Goal: Task Accomplishment & Management: Use online tool/utility

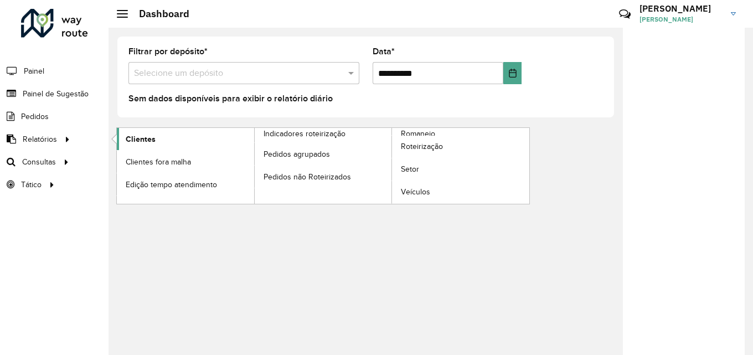
click at [132, 138] on span "Clientes" at bounding box center [141, 139] width 30 height 12
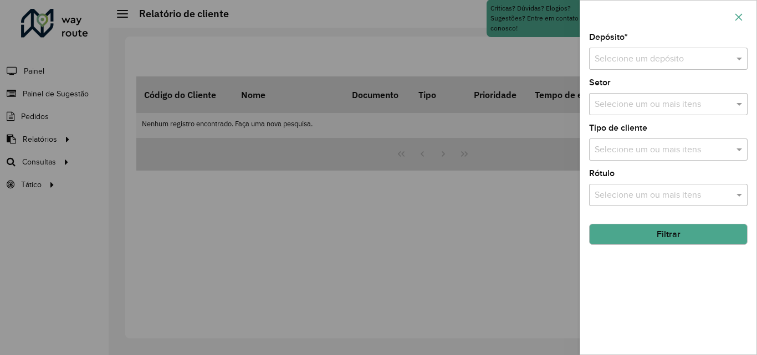
click at [735, 15] on icon "button" at bounding box center [738, 17] width 9 height 9
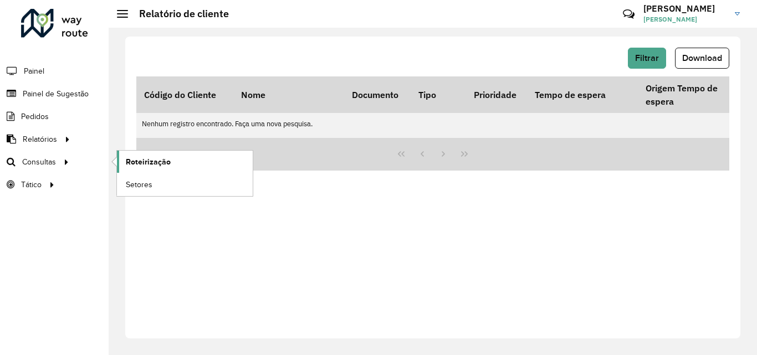
click at [167, 162] on span "Roteirização" at bounding box center [148, 162] width 45 height 12
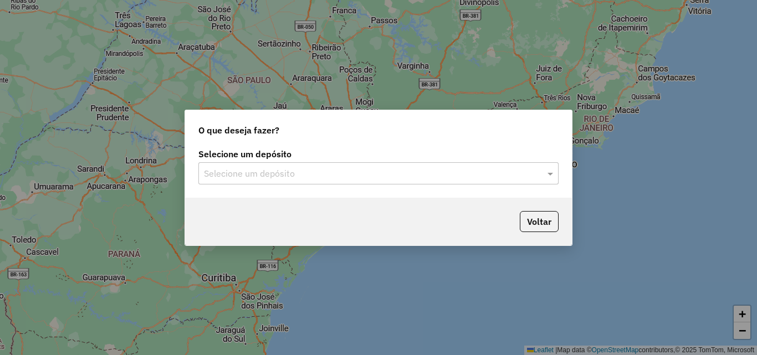
click at [294, 177] on input "text" at bounding box center [367, 173] width 327 height 13
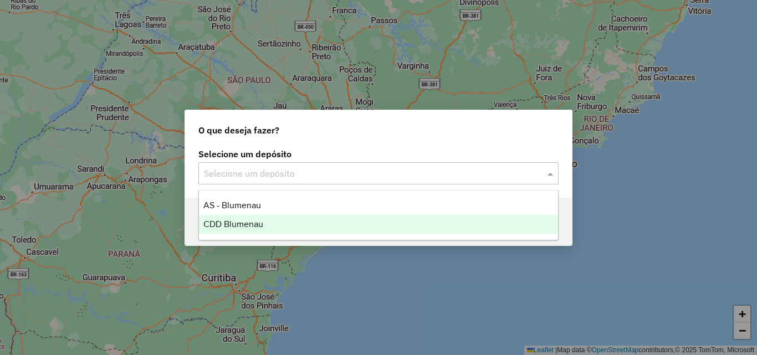
click at [234, 228] on span "CDD Blumenau" at bounding box center [233, 223] width 60 height 9
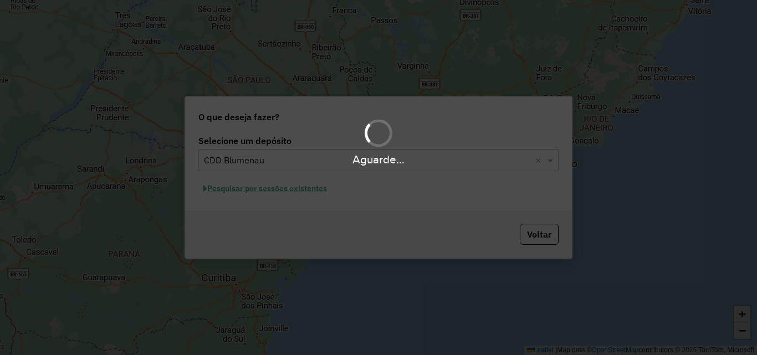
click at [422, 196] on div "Aguarde..." at bounding box center [378, 177] width 757 height 355
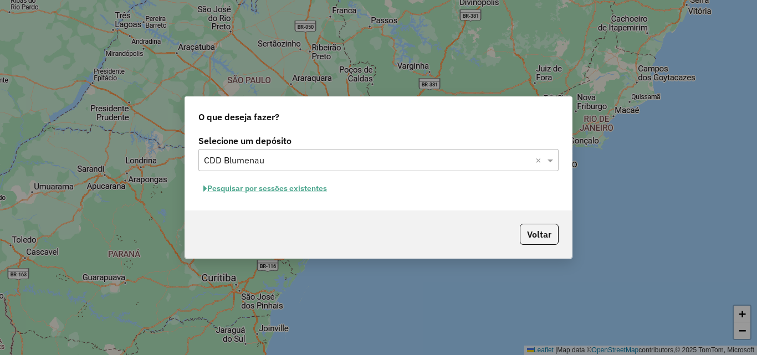
click at [273, 186] on button "Pesquisar por sessões existentes" at bounding box center [264, 188] width 133 height 17
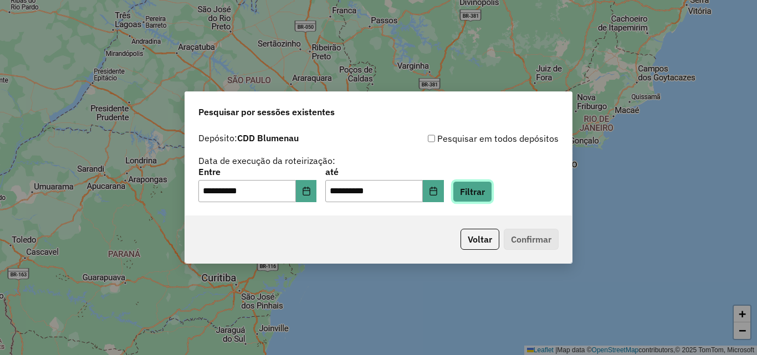
click at [484, 191] on button "Filtrar" at bounding box center [472, 191] width 39 height 21
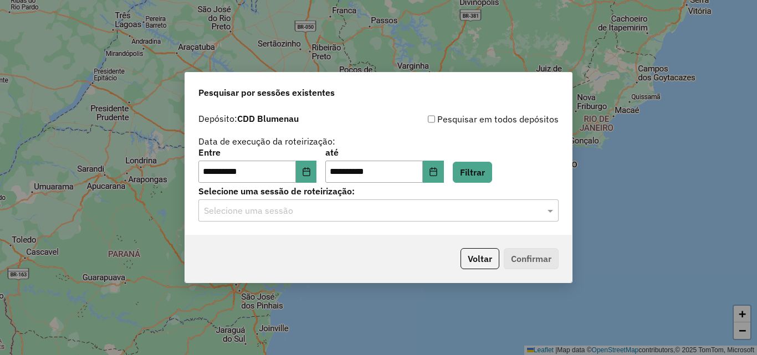
click at [279, 209] on input "text" at bounding box center [367, 210] width 327 height 13
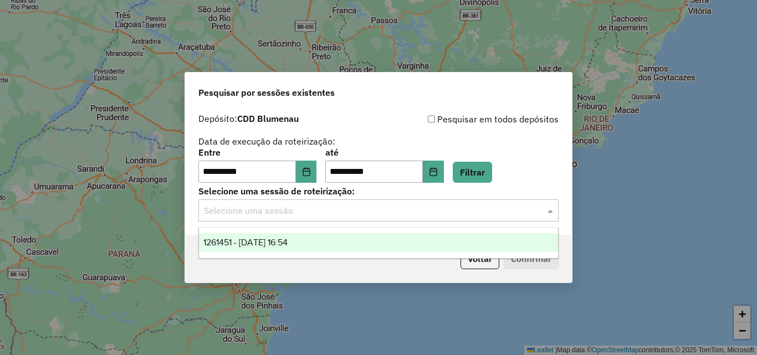
click at [251, 245] on span "1261451 - 08/09/2025 16:54" at bounding box center [245, 242] width 84 height 9
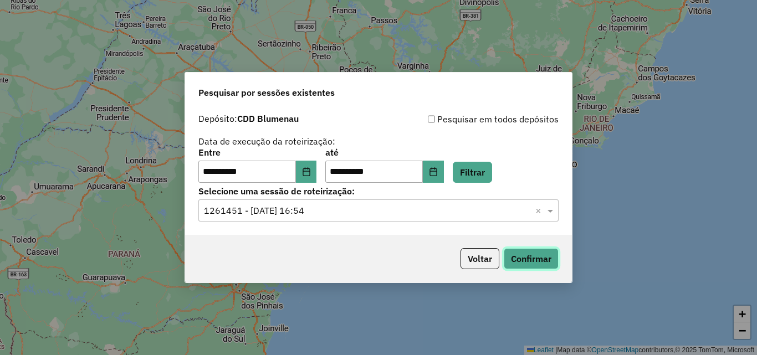
click at [523, 252] on button "Confirmar" at bounding box center [531, 258] width 55 height 21
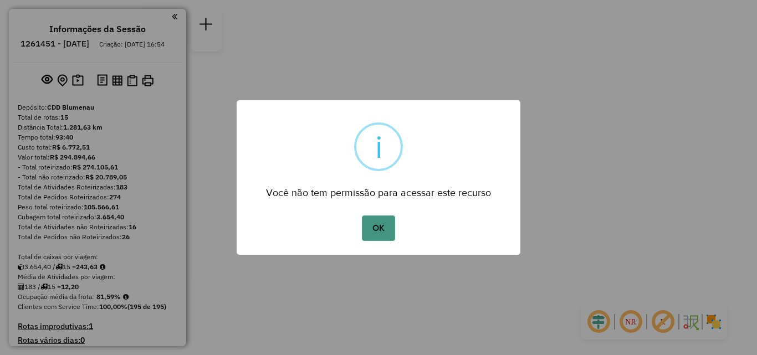
click at [367, 233] on button "OK" at bounding box center [378, 227] width 33 height 25
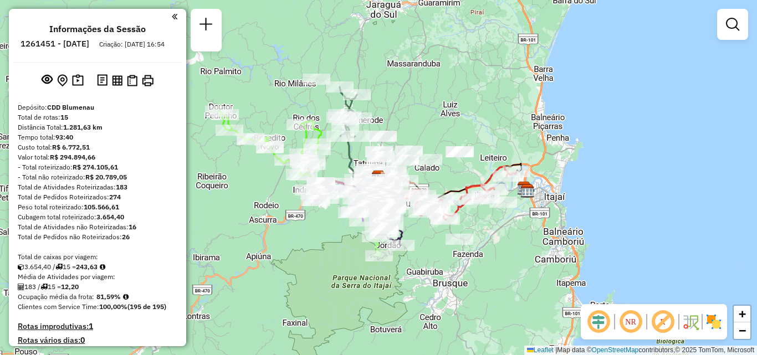
drag, startPoint x: 310, startPoint y: 232, endPoint x: 382, endPoint y: 233, distance: 72.6
click at [382, 233] on div "Janela de atendimento Grade de atendimento Capacidade Transportadoras Veículos …" at bounding box center [378, 177] width 757 height 355
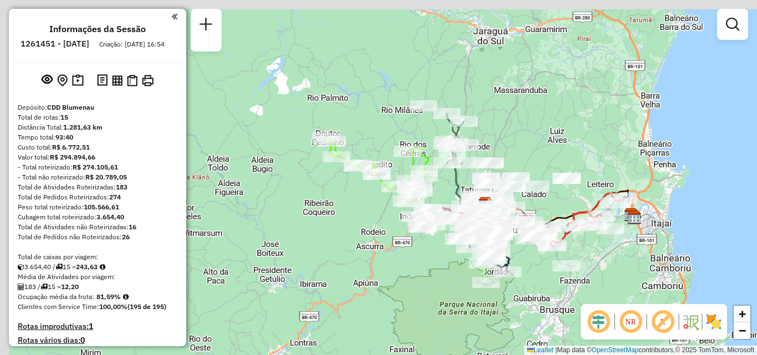
drag, startPoint x: 326, startPoint y: 196, endPoint x: 377, endPoint y: 232, distance: 61.9
click at [377, 232] on div "Janela de atendimento Grade de atendimento Capacidade Transportadoras Veículos …" at bounding box center [378, 177] width 757 height 355
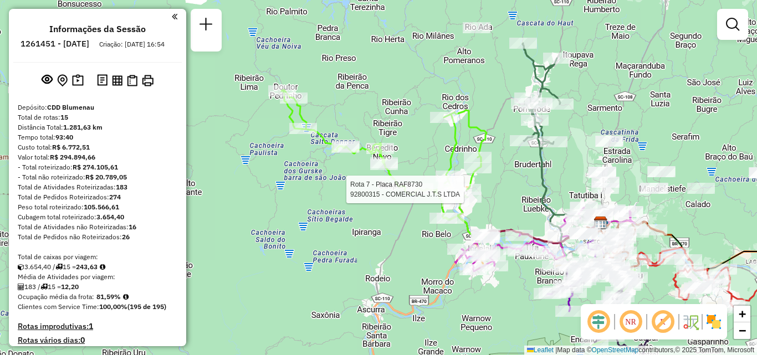
select select "**********"
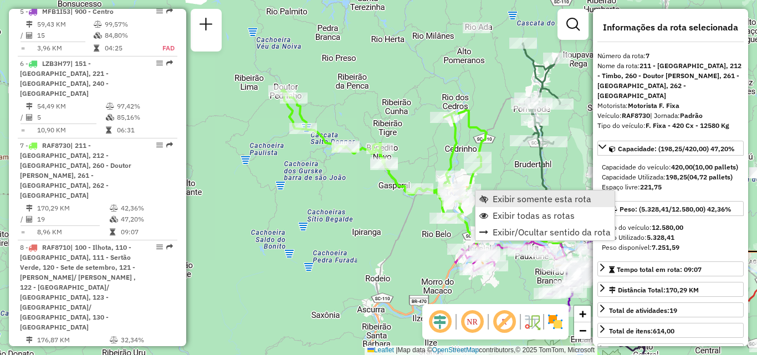
scroll to position [926, 0]
click at [500, 199] on span "Exibir somente esta rota" at bounding box center [541, 198] width 99 height 9
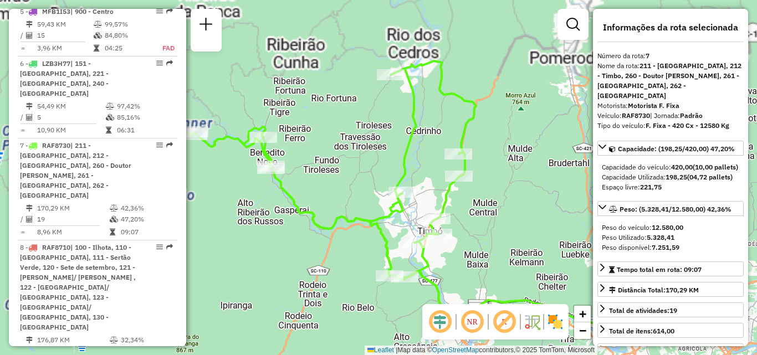
drag, startPoint x: 482, startPoint y: 206, endPoint x: 516, endPoint y: 187, distance: 37.9
click at [512, 189] on div "Janela de atendimento Grade de atendimento Capacidade Transportadoras Veículos …" at bounding box center [378, 177] width 757 height 355
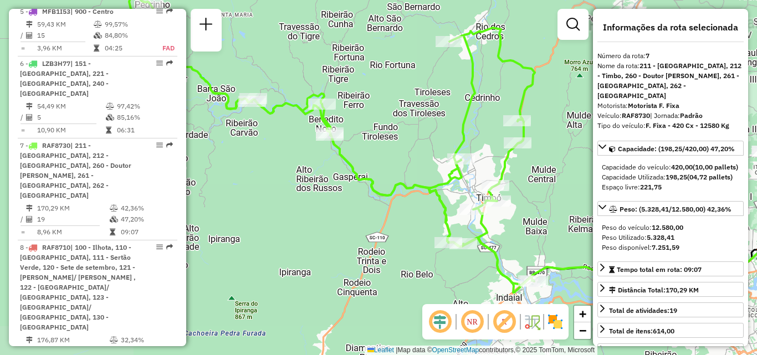
drag, startPoint x: 491, startPoint y: 229, endPoint x: 531, endPoint y: 213, distance: 42.5
click at [531, 213] on div "Janela de atendimento Grade de atendimento Capacidade Transportadoras Veículos …" at bounding box center [378, 177] width 757 height 355
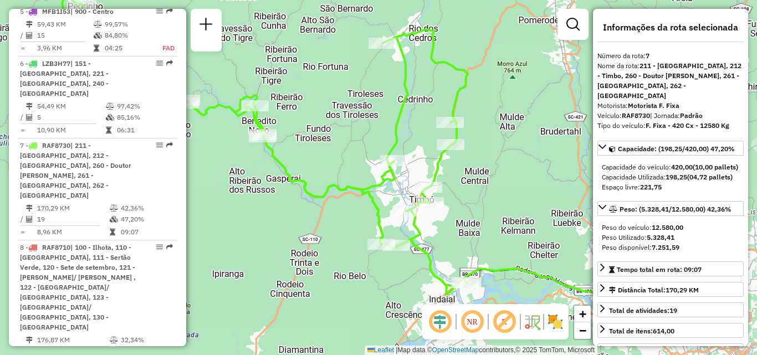
drag, startPoint x: 524, startPoint y: 213, endPoint x: 462, endPoint y: 208, distance: 62.2
click at [462, 210] on div "Janela de atendimento Grade de atendimento Capacidade Transportadoras Veículos …" at bounding box center [378, 177] width 757 height 355
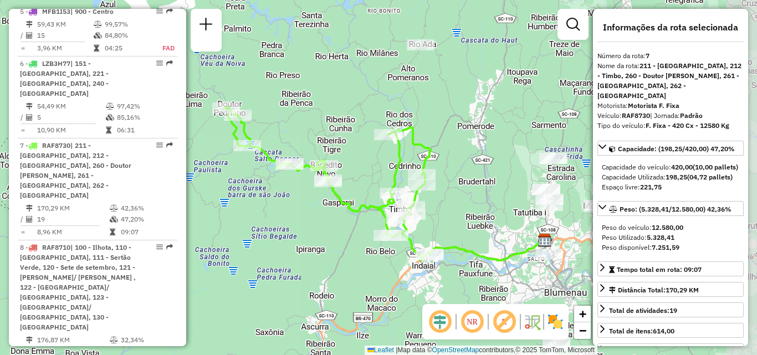
drag, startPoint x: 363, startPoint y: 222, endPoint x: 327, endPoint y: 235, distance: 38.2
click at [327, 235] on div "Janela de atendimento Grade de atendimento Capacidade Transportadoras Veículos …" at bounding box center [378, 177] width 757 height 355
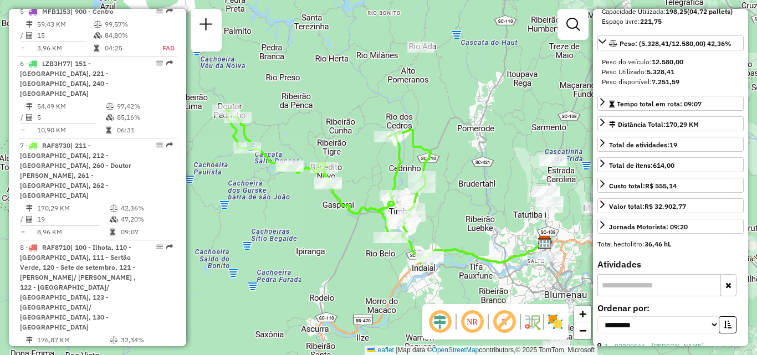
scroll to position [166, 0]
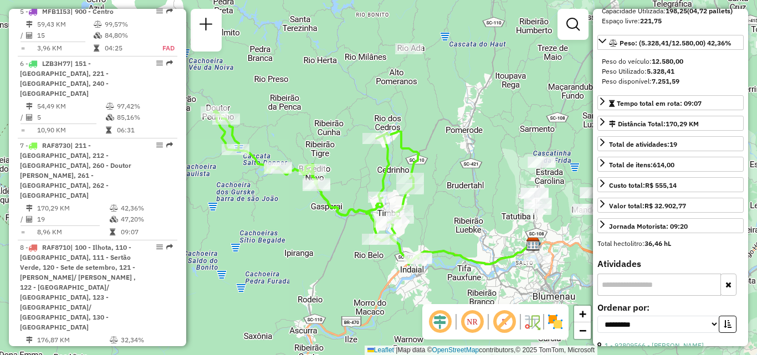
drag, startPoint x: 459, startPoint y: 217, endPoint x: 432, endPoint y: 212, distance: 27.6
click at [431, 214] on div "Janela de atendimento Grade de atendimento Capacidade Transportadoras Veículos …" at bounding box center [378, 177] width 757 height 355
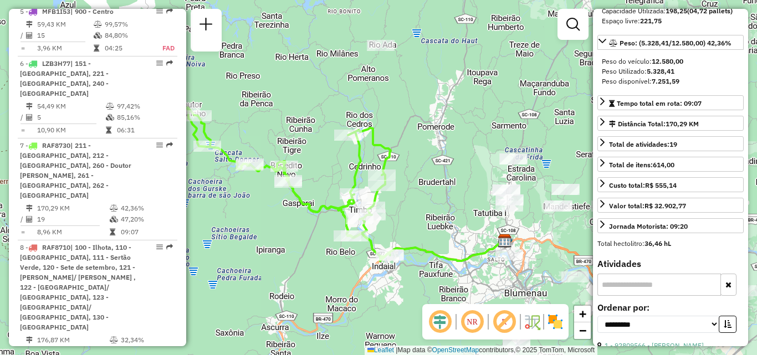
click at [438, 208] on div "Janela de atendimento Grade de atendimento Capacidade Transportadoras Veículos …" at bounding box center [378, 177] width 757 height 355
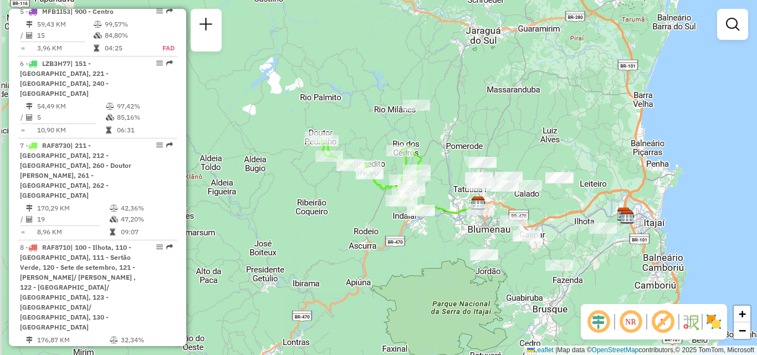
drag, startPoint x: 443, startPoint y: 224, endPoint x: 450, endPoint y: 215, distance: 11.5
click at [444, 222] on div "Janela de atendimento Grade de atendimento Capacidade Transportadoras Veículos …" at bounding box center [378, 177] width 757 height 355
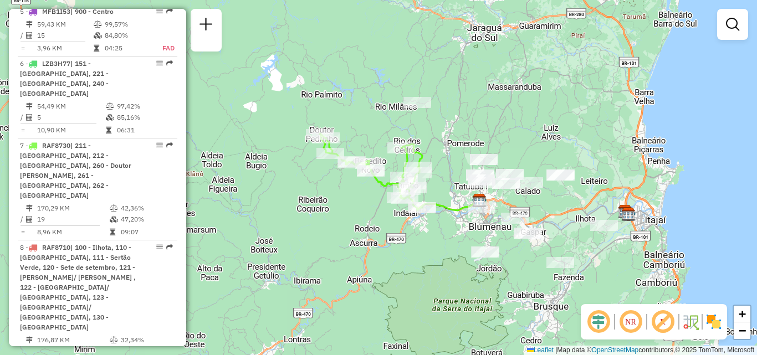
drag, startPoint x: 389, startPoint y: 224, endPoint x: 376, endPoint y: 211, distance: 18.8
click at [379, 213] on div "Janela de atendimento Grade de atendimento Capacidade Transportadoras Veículos …" at bounding box center [378, 177] width 757 height 355
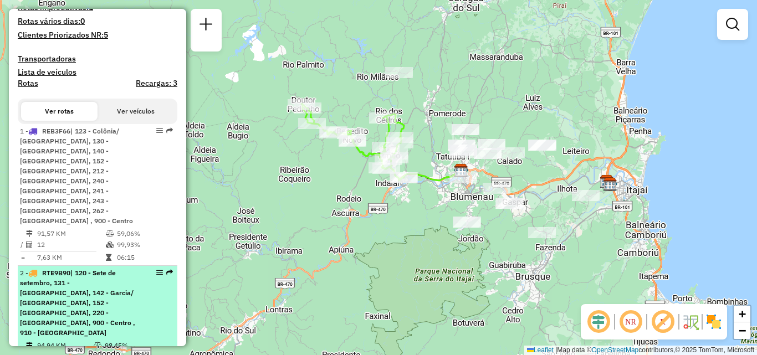
scroll to position [317, 0]
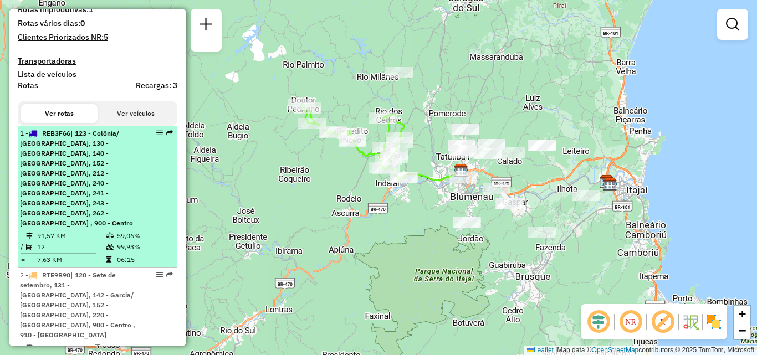
click at [73, 168] on span "| 123 - Colônia/ Figueira, 130 - Bela Vista, 140 - Progresso, 152 - Itoupava no…" at bounding box center [76, 178] width 113 height 98
select select "**********"
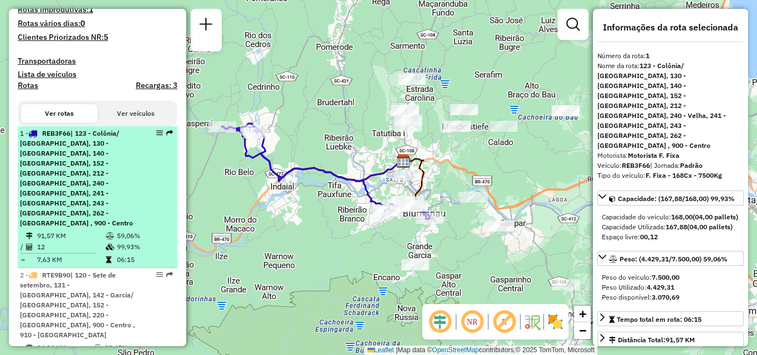
click at [89, 167] on div "1 - REB3F66 | 123 - Colônia/ Figueira, 130 - Bela Vista, 140 - Progresso, 152 -…" at bounding box center [78, 179] width 117 height 100
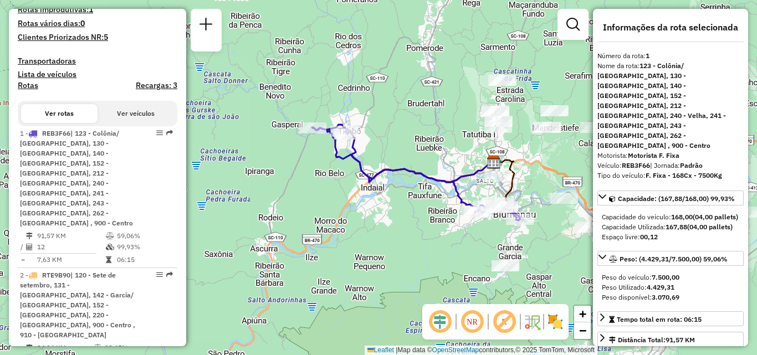
click at [470, 322] on em at bounding box center [472, 322] width 27 height 27
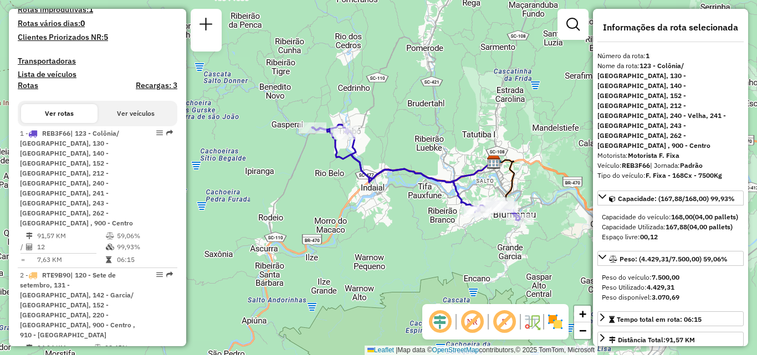
drag, startPoint x: 332, startPoint y: 239, endPoint x: 447, endPoint y: 232, distance: 115.4
click at [447, 232] on div "Janela de atendimento Grade de atendimento Capacidade Transportadoras Veículos …" at bounding box center [378, 177] width 757 height 355
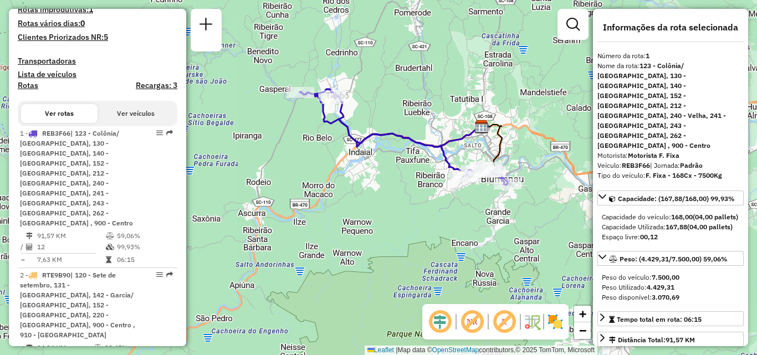
drag, startPoint x: 415, startPoint y: 220, endPoint x: 316, endPoint y: 199, distance: 100.9
click at [316, 199] on div "Janela de atendimento Grade de atendimento Capacidade Transportadoras Veículos …" at bounding box center [378, 177] width 757 height 355
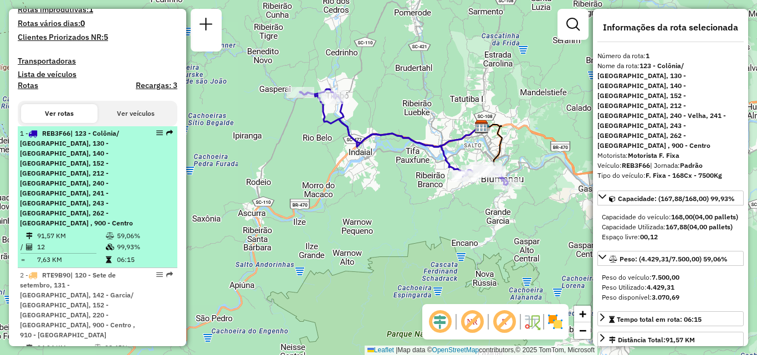
scroll to position [372, 0]
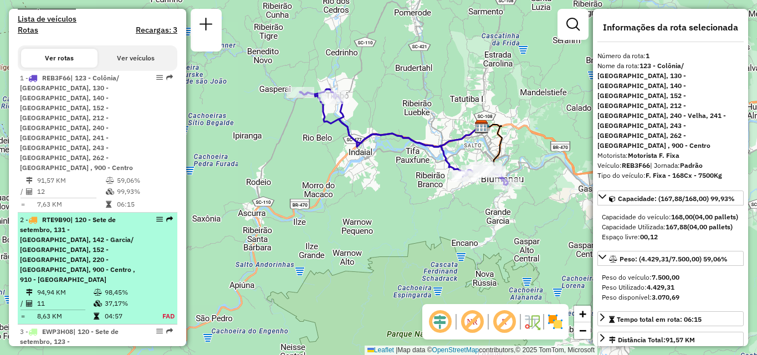
click at [72, 215] on span "| 120 - Sete de setembro, 131 - Vorstadt, 142 - Garcia/ Bom retiro, 152 - Itoup…" at bounding box center [77, 249] width 115 height 68
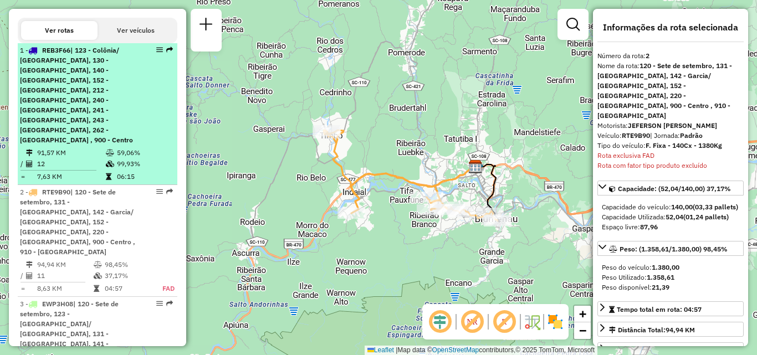
scroll to position [380, 0]
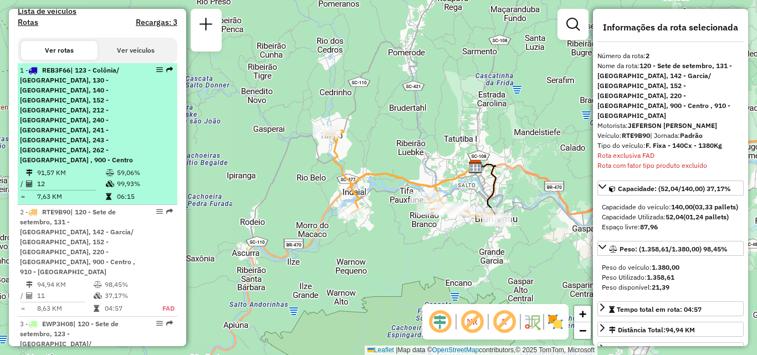
click at [90, 134] on div "1 - REB3F66 | 123 - Colônia/ Figueira, 130 - Bela Vista, 140 - Progresso, 152 -…" at bounding box center [78, 115] width 117 height 100
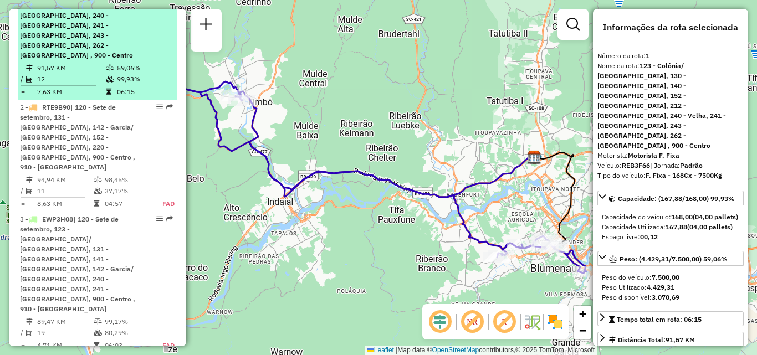
scroll to position [491, 0]
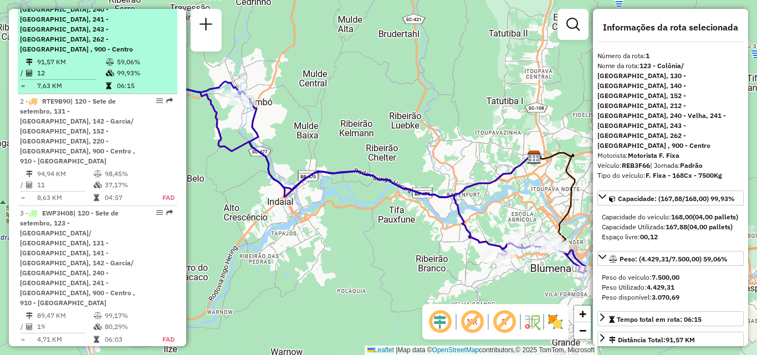
click at [90, 179] on td "11" at bounding box center [65, 184] width 57 height 11
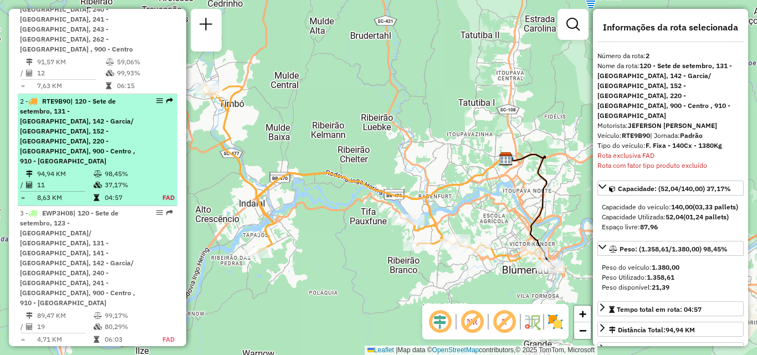
scroll to position [546, 0]
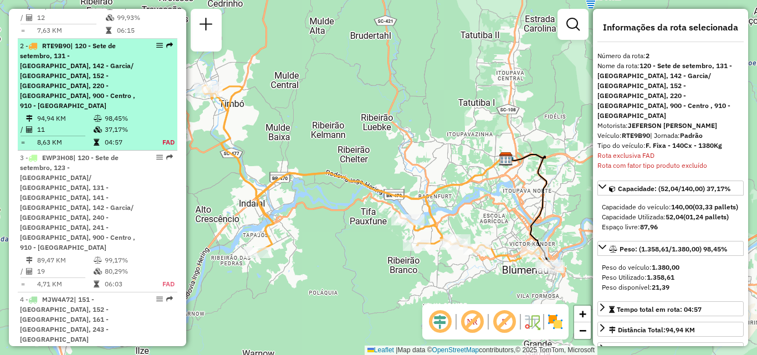
click at [64, 153] on span "| 120 - Sete de setembro, 123 - Colônia/ Figueira, 131 - Vorstadt, 141 - Grande…" at bounding box center [77, 202] width 115 height 98
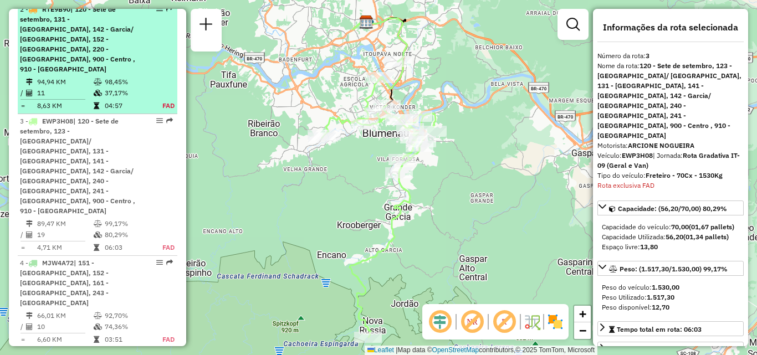
scroll to position [602, 0]
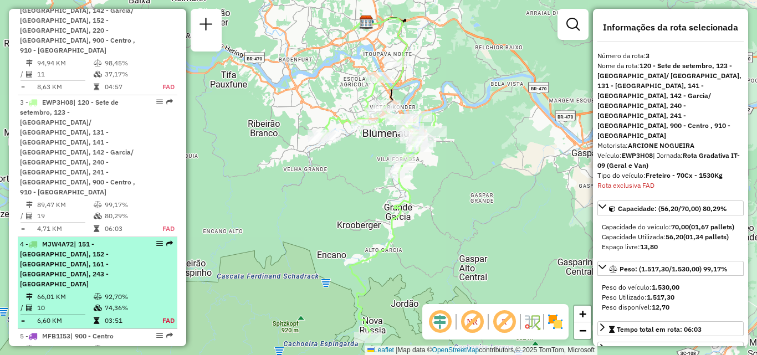
click at [64, 240] on span "| 151 - Fortaleza, 152 - Itoupava norte, 161 - Vila União, 243 - Itoupava seca" at bounding box center [64, 264] width 89 height 48
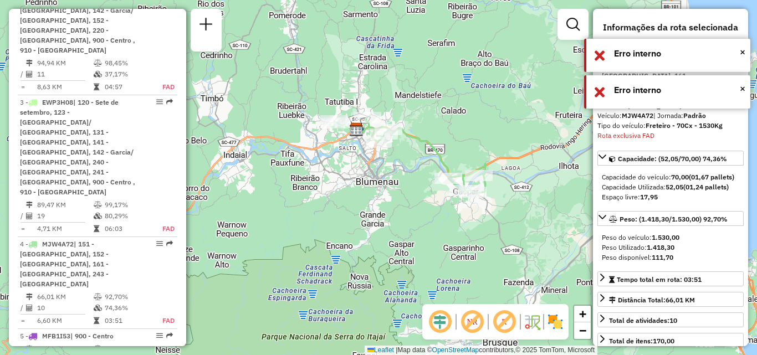
drag, startPoint x: 351, startPoint y: 150, endPoint x: 398, endPoint y: 152, distance: 47.1
click at [398, 152] on div "Janela de atendimento Grade de atendimento Capacidade Transportadoras Veículos …" at bounding box center [378, 177] width 757 height 355
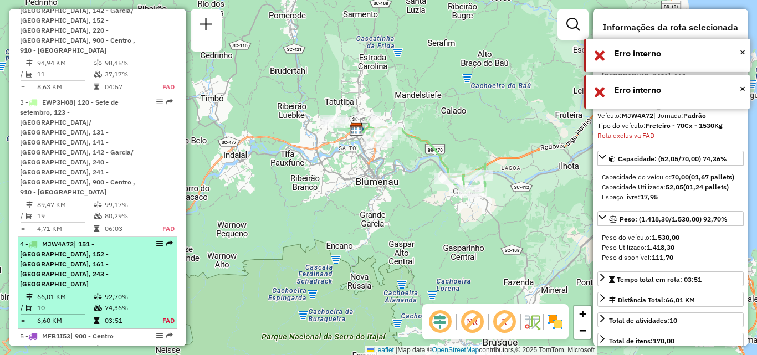
scroll to position [657, 0]
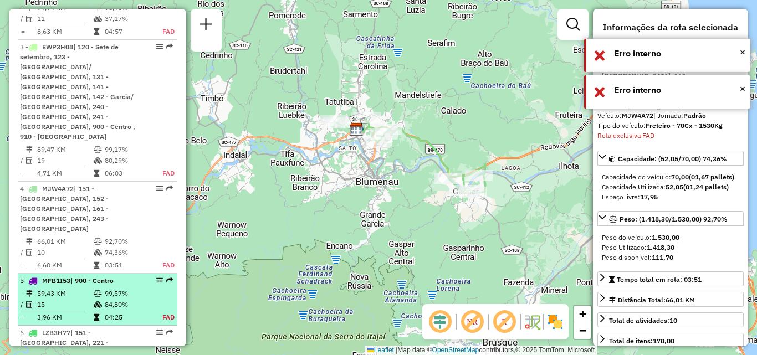
click at [76, 288] on td "59,43 KM" at bounding box center [65, 293] width 57 height 11
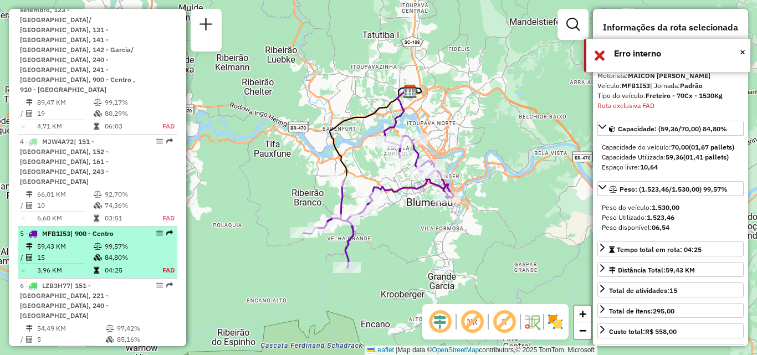
scroll to position [712, 0]
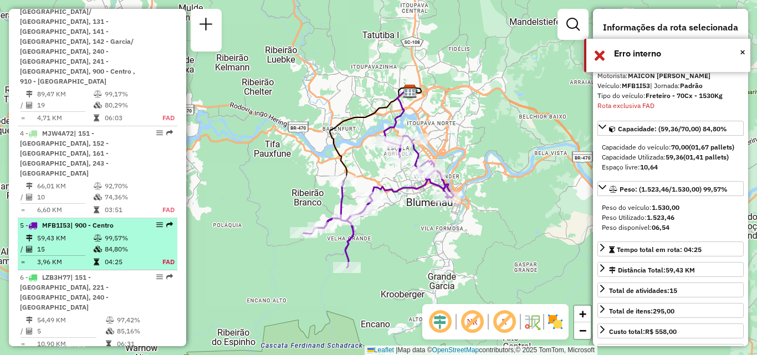
click at [76, 273] on span "| 151 - Fortaleza, 221 - Indaial, 240 - Velha" at bounding box center [64, 292] width 89 height 38
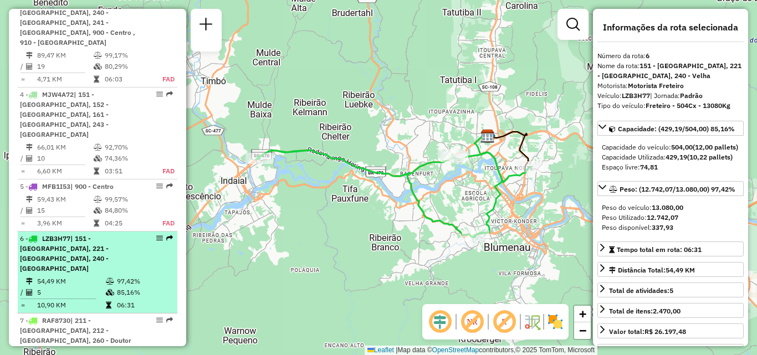
scroll to position [768, 0]
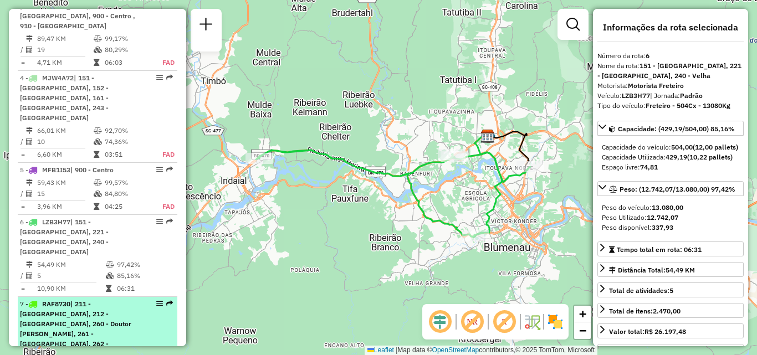
click at [75, 300] on span "| 211 - Rio dos Cedros, 212 - Timbo, 260 - Doutor Pedrinho Piava, 261 - Alto Be…" at bounding box center [75, 329] width 111 height 58
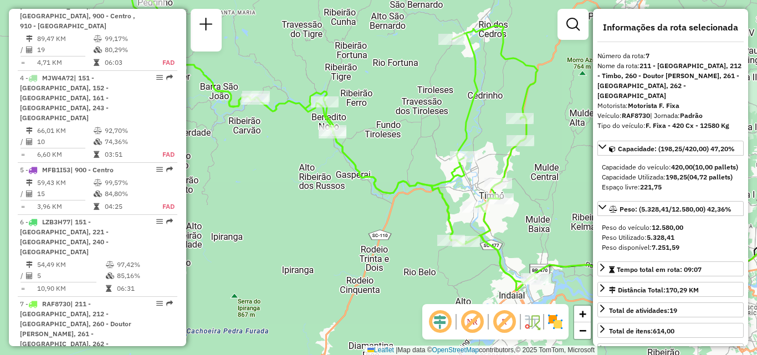
drag, startPoint x: 356, startPoint y: 191, endPoint x: 390, endPoint y: 151, distance: 52.3
click at [390, 151] on div "Janela de atendimento Grade de atendimento Capacidade Transportadoras Veículos …" at bounding box center [378, 177] width 757 height 355
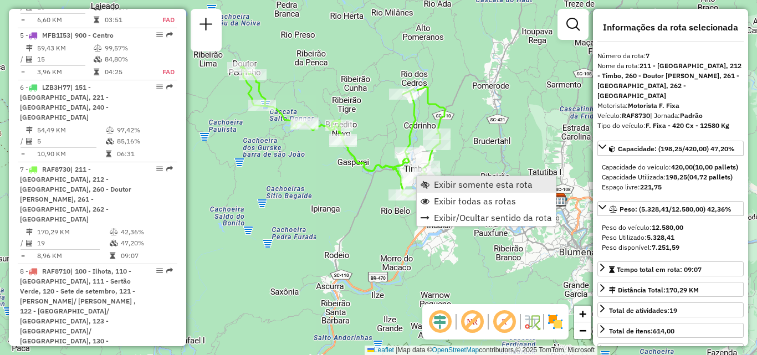
scroll to position [926, 0]
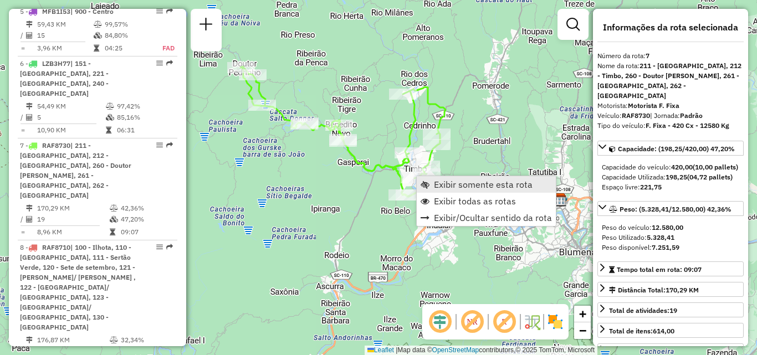
click at [446, 182] on span "Exibir somente esta rota" at bounding box center [483, 184] width 99 height 9
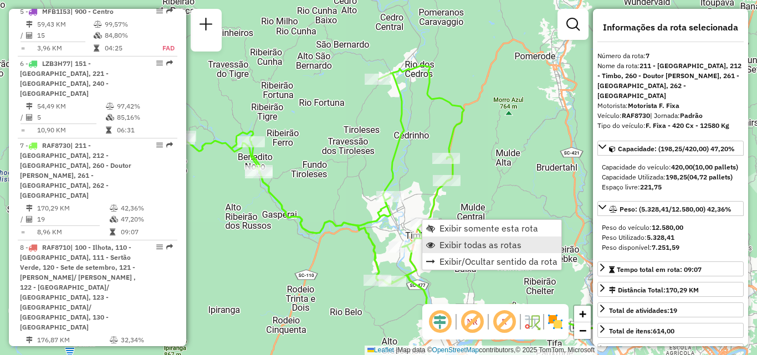
click at [453, 248] on span "Exibir todas as rotas" at bounding box center [480, 244] width 82 height 9
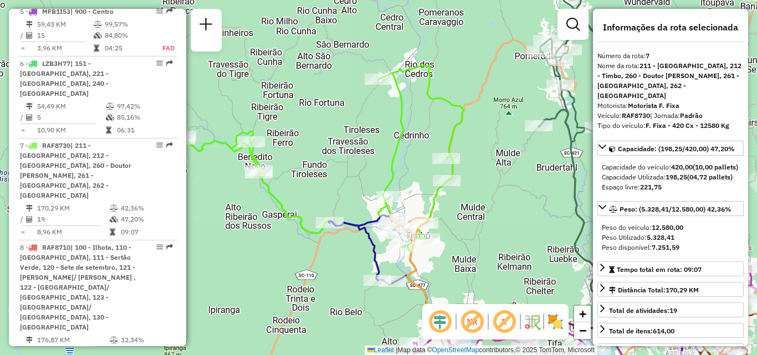
drag, startPoint x: 481, startPoint y: 219, endPoint x: 475, endPoint y: 204, distance: 16.1
click at [475, 204] on div "Rota 7 - Placa RAF8730 92806952 - ALCIR FRARE Janela de atendimento Grade de at…" at bounding box center [378, 177] width 757 height 355
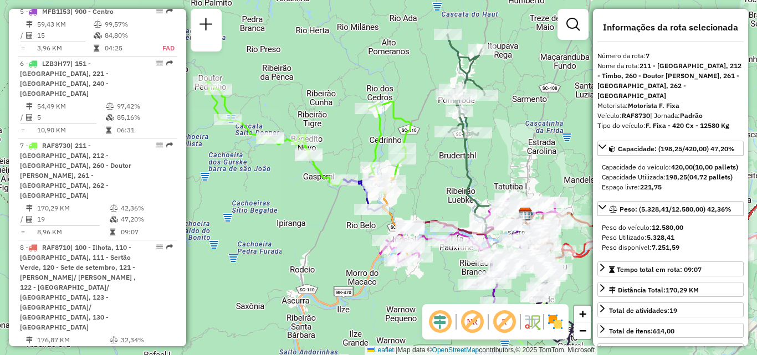
drag, startPoint x: 430, startPoint y: 199, endPoint x: 446, endPoint y: 185, distance: 21.6
click at [446, 187] on div "Janela de atendimento Grade de atendimento Capacidade Transportadoras Veículos …" at bounding box center [378, 177] width 757 height 355
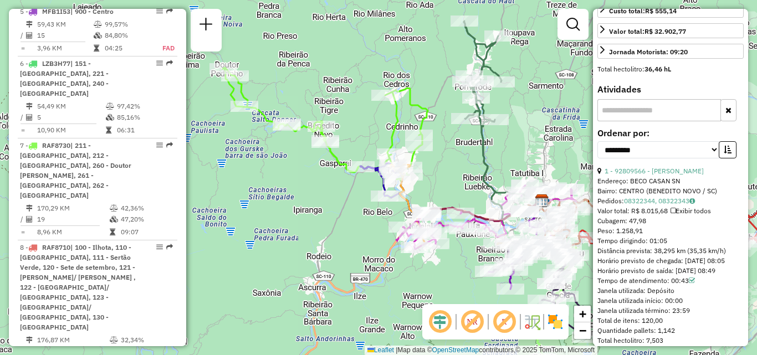
scroll to position [332, 0]
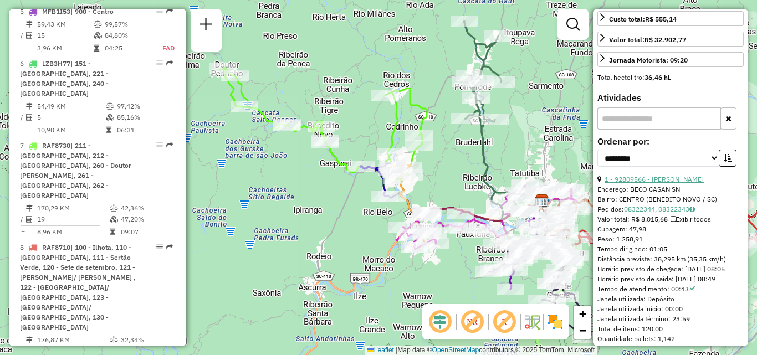
click at [660, 183] on link "1 - 92809566 - ALCIDES SCHMIDT" at bounding box center [653, 179] width 99 height 8
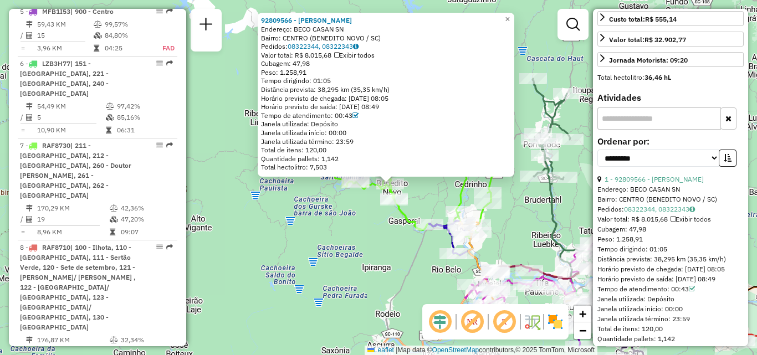
click at [357, 220] on div "92809566 - ALCIDES SCHMIDT Endereço: BECO CASAN SN Bairro: CENTRO (BENEDITO NOV…" at bounding box center [378, 177] width 757 height 355
click at [515, 13] on link "×" at bounding box center [508, 19] width 13 height 13
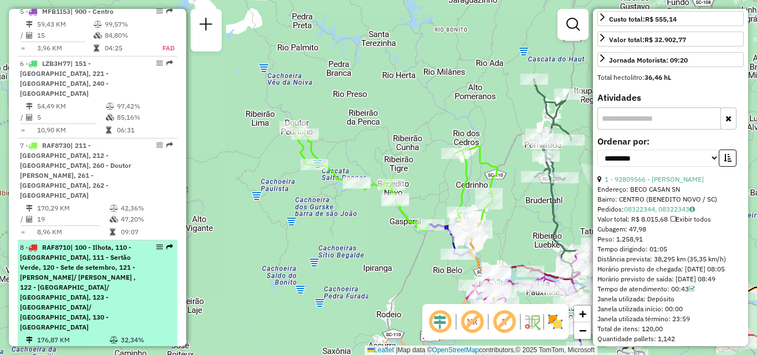
click at [68, 243] on span "| 100 - Ilhota, 110 - Fruteira, 111 - Sertão Verde, 120 - Sete de setembro, 121…" at bounding box center [78, 287] width 116 height 88
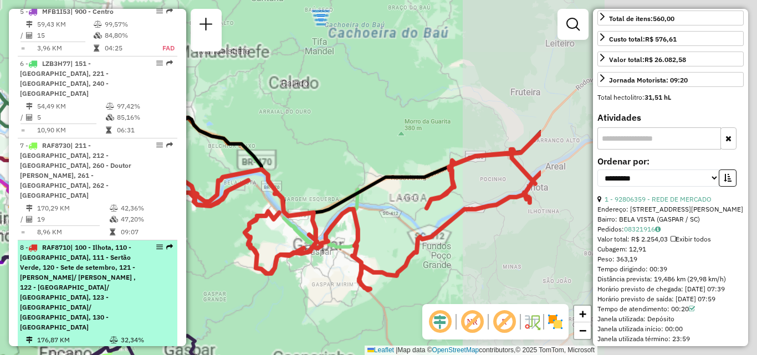
scroll to position [352, 0]
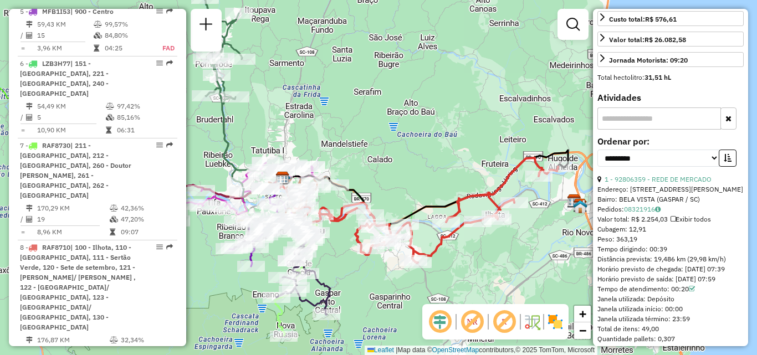
click at [469, 264] on div "Janela de atendimento Grade de atendimento Capacidade Transportadoras Veículos …" at bounding box center [378, 177] width 757 height 355
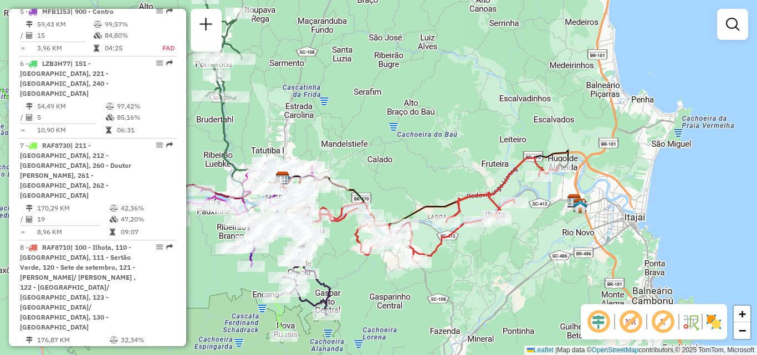
select select "**********"
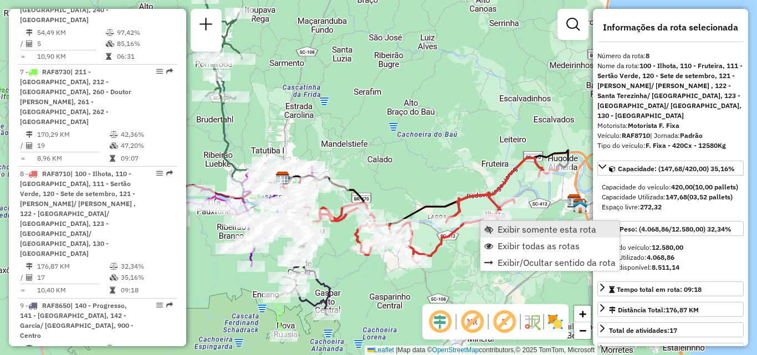
scroll to position [1008, 0]
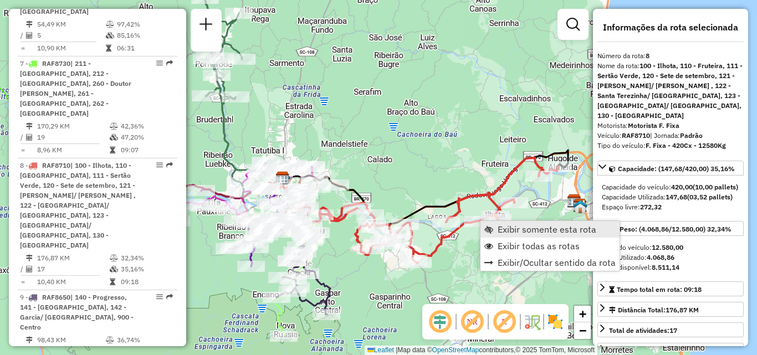
click at [499, 228] on span "Exibir somente esta rota" at bounding box center [546, 229] width 99 height 9
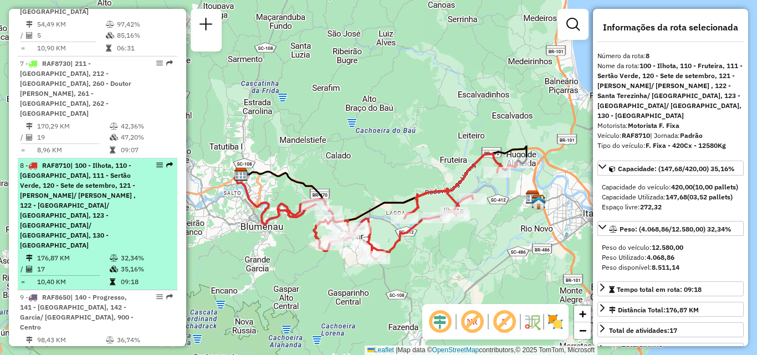
click at [83, 161] on span "| 100 - Ilhota, 110 - Fruteira, 111 - Sertão Verde, 120 - Sete de setembro, 121…" at bounding box center [78, 205] width 116 height 88
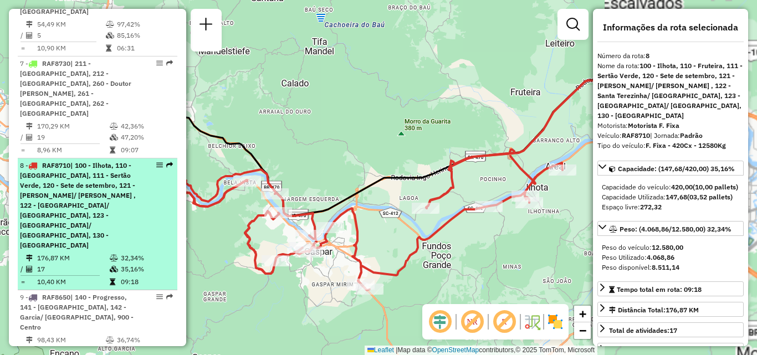
click at [83, 161] on span "| 100 - Ilhota, 110 - Fruteira, 111 - Sertão Verde, 120 - Sete de setembro, 121…" at bounding box center [78, 205] width 116 height 88
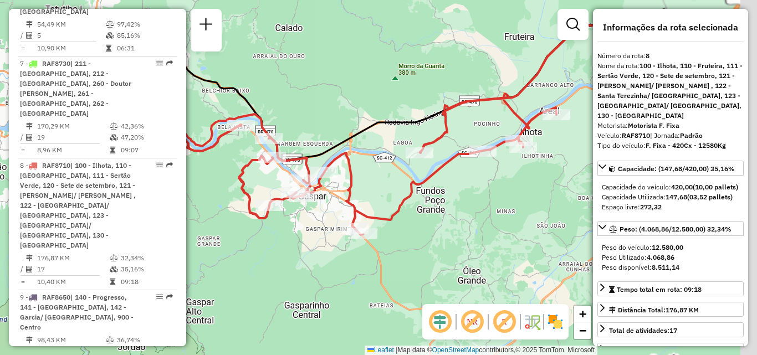
drag, startPoint x: 399, startPoint y: 251, endPoint x: 291, endPoint y: 268, distance: 109.2
click at [291, 268] on div "Janela de atendimento Grade de atendimento Capacidade Transportadoras Veículos …" at bounding box center [378, 177] width 757 height 355
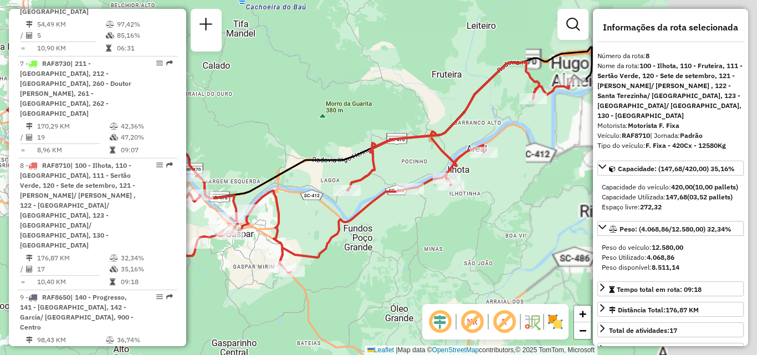
drag, startPoint x: 449, startPoint y: 208, endPoint x: 345, endPoint y: 289, distance: 131.5
click at [345, 289] on div "Janela de atendimento Grade de atendimento Capacidade Transportadoras Veículos …" at bounding box center [378, 177] width 757 height 355
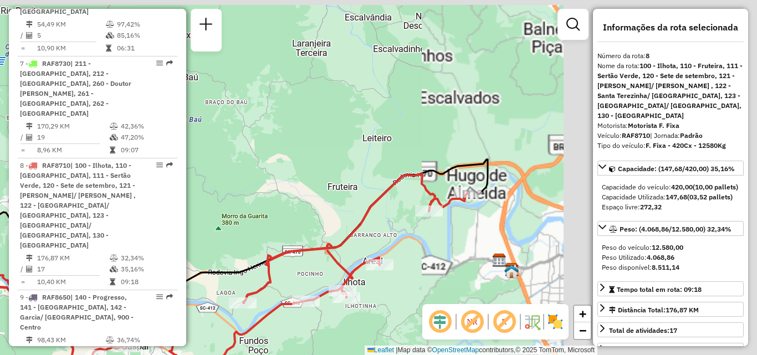
drag, startPoint x: 450, startPoint y: 223, endPoint x: 424, endPoint y: 220, distance: 26.2
click at [370, 286] on div "Janela de atendimento Grade de atendimento Capacidade Transportadoras Veículos …" at bounding box center [378, 177] width 757 height 355
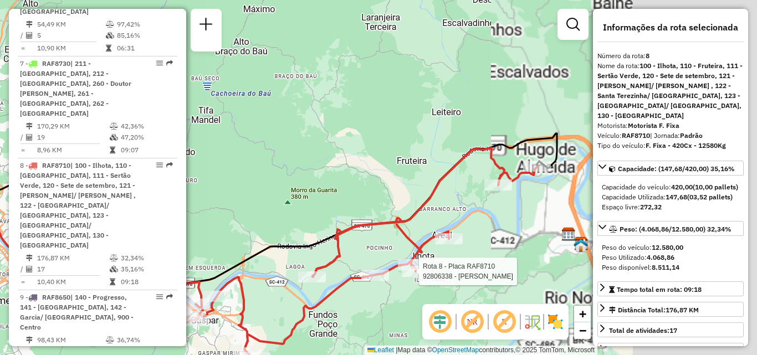
drag, startPoint x: 416, startPoint y: 156, endPoint x: 440, endPoint y: 147, distance: 25.6
click at [438, 147] on div "Rota 8 - Placa RAF8710 92806338 - JORGE GENEROSO DIAS Janela de atendimento Gra…" at bounding box center [378, 177] width 757 height 355
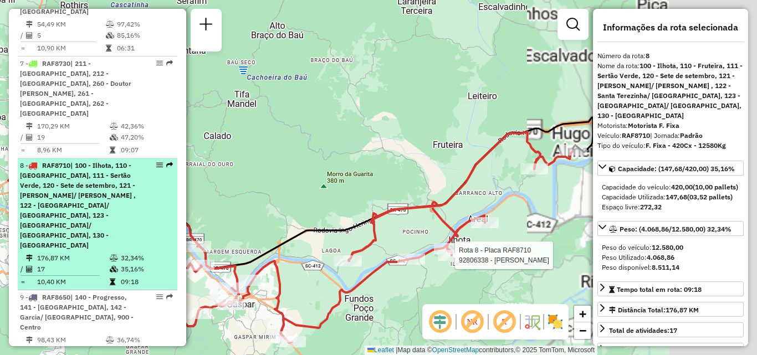
click at [82, 161] on span "| 100 - Ilhota, 110 - Fruteira, 111 - Sertão Verde, 120 - Sete de setembro, 121…" at bounding box center [78, 205] width 116 height 88
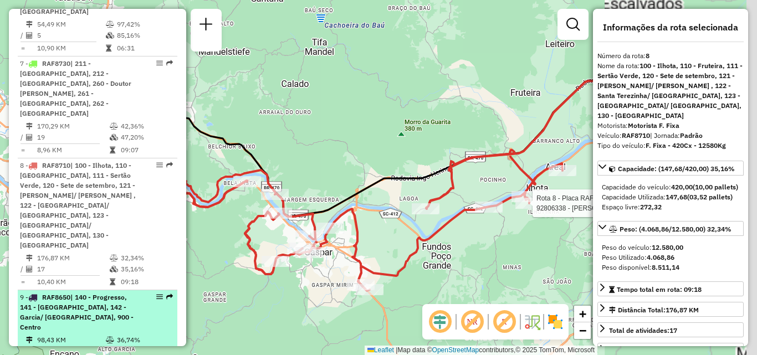
click at [68, 293] on span "| 140 - Progresso, 141 - Grande Garcia, 142 - Garcia/ Bom retiro, 900 - Centro" at bounding box center [77, 312] width 114 height 38
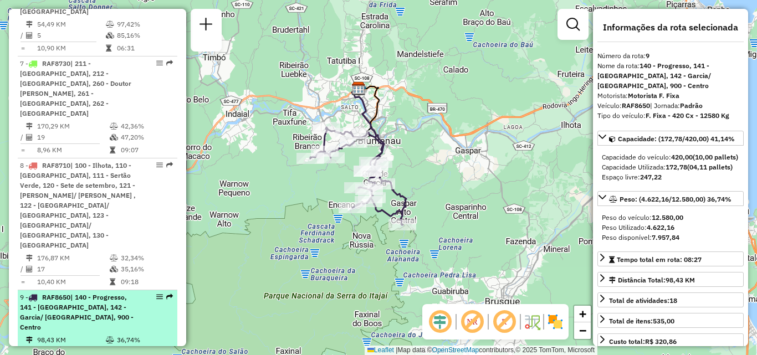
click at [90, 293] on span "| 140 - Progresso, 141 - Grande Garcia, 142 - Garcia/ Bom retiro, 900 - Centro" at bounding box center [77, 312] width 114 height 38
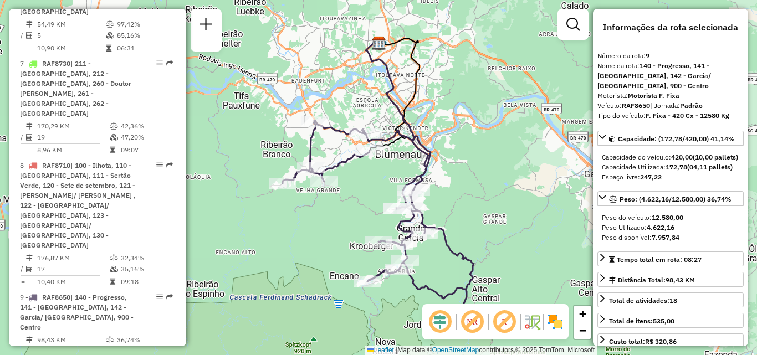
drag, startPoint x: 332, startPoint y: 195, endPoint x: 333, endPoint y: 161, distance: 33.8
click at [333, 162] on div "Rota 9 - Placa RAF8650 92809747 - DAVID MARTINS OLIVEI Rota 9 - Placa RAF8650 9…" at bounding box center [378, 177] width 757 height 355
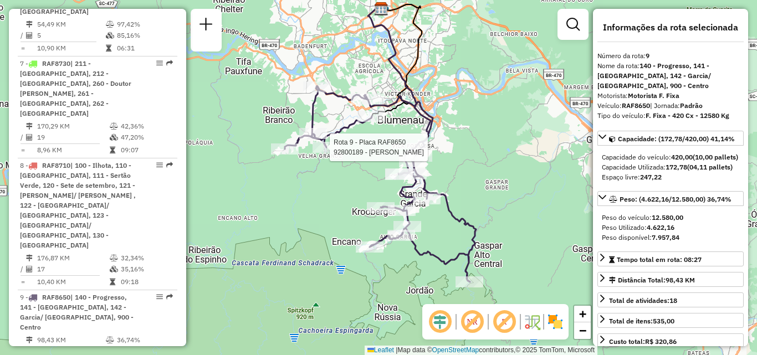
click at [322, 191] on div "Rota 9 - Placa RAF8650 92800189 - CHRISTIAN BORGES Janela de atendimento Grade …" at bounding box center [378, 177] width 757 height 355
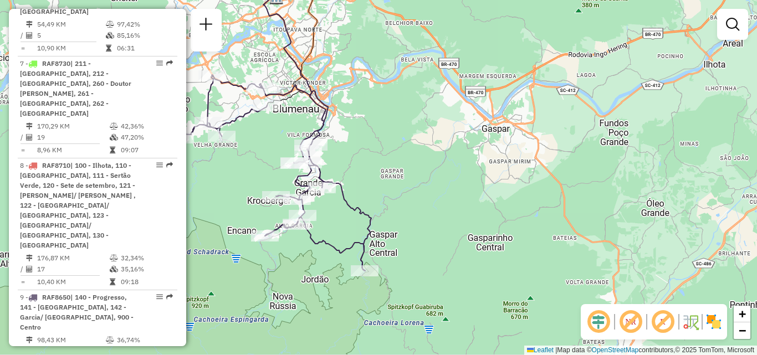
drag, startPoint x: 245, startPoint y: 162, endPoint x: 408, endPoint y: 206, distance: 168.1
click at [408, 206] on div "Janela de atendimento Grade de atendimento Capacidade Transportadoras Veículos …" at bounding box center [378, 177] width 757 height 355
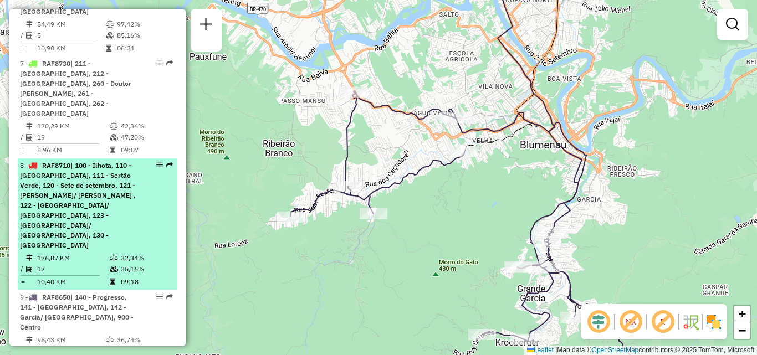
click at [69, 161] on span "| 100 - Ilhota, 110 - Fruteira, 111 - Sertão Verde, 120 - Sete de setembro, 121…" at bounding box center [78, 205] width 116 height 88
select select "**********"
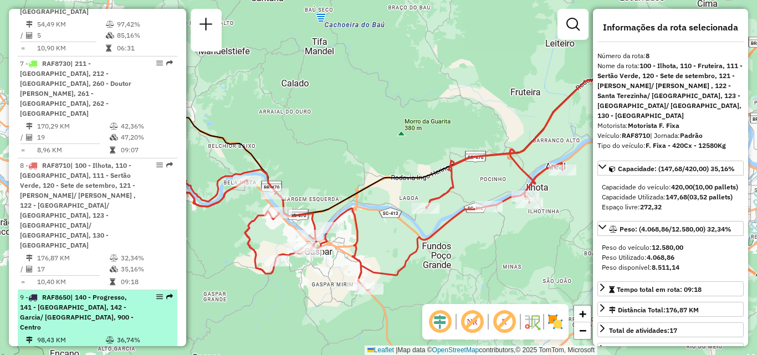
click at [45, 293] on span "| 140 - Progresso, 141 - Grande Garcia, 142 - Garcia/ Bom retiro, 900 - Centro" at bounding box center [77, 312] width 114 height 38
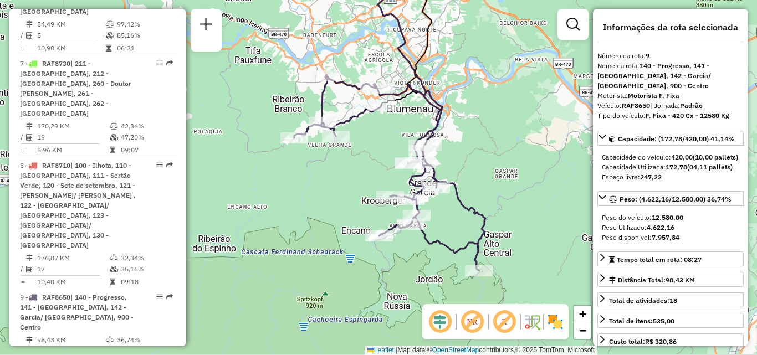
drag, startPoint x: 263, startPoint y: 233, endPoint x: 273, endPoint y: 172, distance: 61.3
click at [274, 174] on div "Janela de atendimento Grade de atendimento Capacidade Transportadoras Veículos …" at bounding box center [378, 177] width 757 height 355
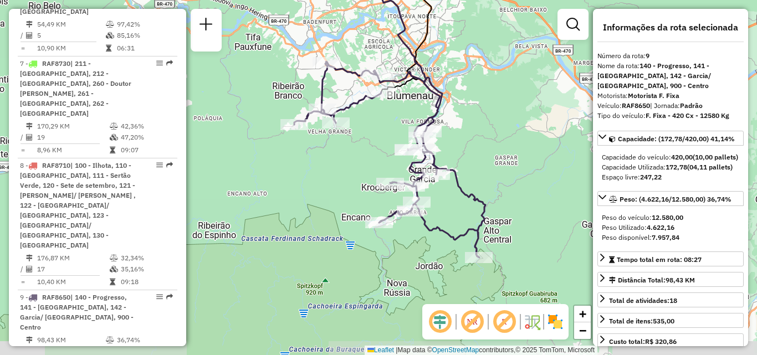
drag, startPoint x: 431, startPoint y: 259, endPoint x: 405, endPoint y: 238, distance: 33.4
click at [406, 238] on div "Janela de atendimento Grade de atendimento Capacidade Transportadoras Veículos …" at bounding box center [378, 177] width 757 height 355
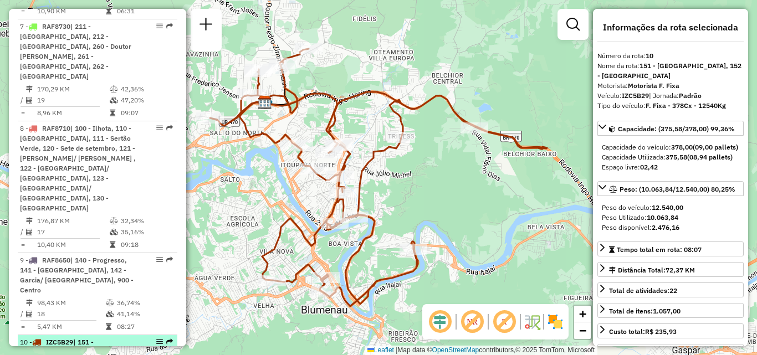
scroll to position [1064, 0]
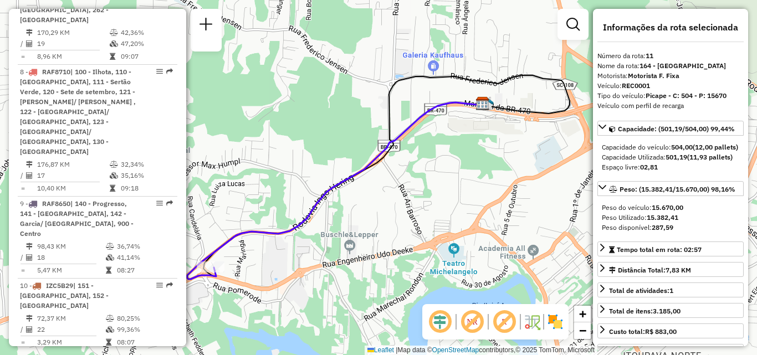
scroll to position [1119, 0]
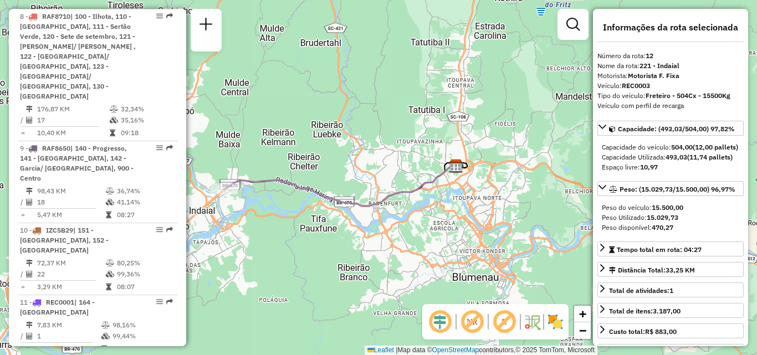
scroll to position [1174, 0]
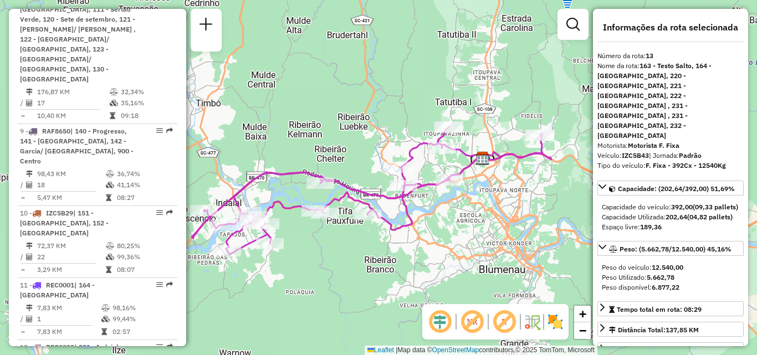
scroll to position [1230, 0]
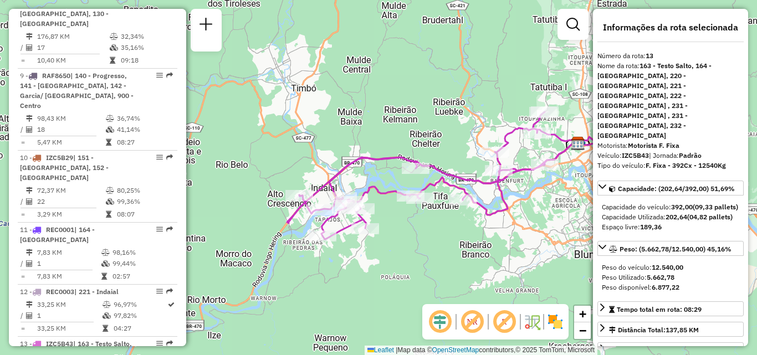
drag, startPoint x: 421, startPoint y: 239, endPoint x: 465, endPoint y: 237, distance: 44.4
click at [465, 237] on div "Janela de atendimento Grade de atendimento Capacidade Transportadoras Veículos …" at bounding box center [378, 177] width 757 height 355
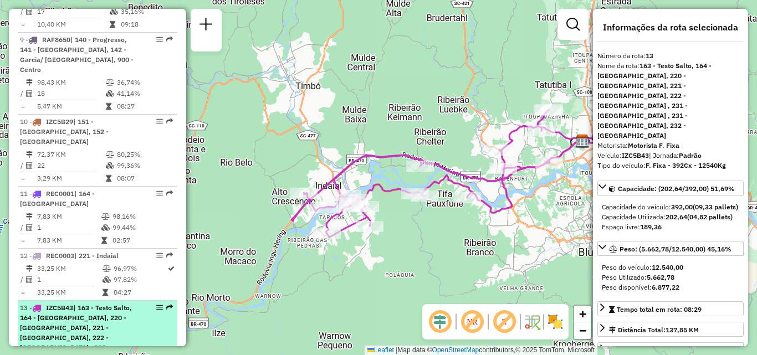
scroll to position [1285, 0]
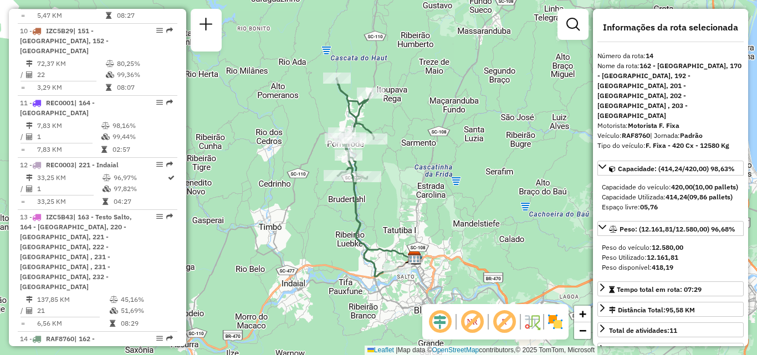
scroll to position [1396, 0]
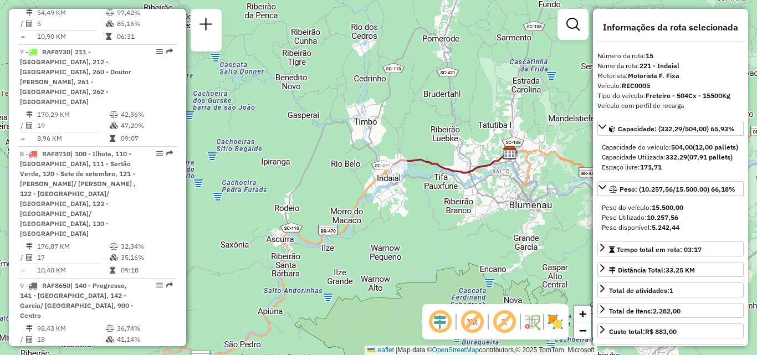
scroll to position [1052, 0]
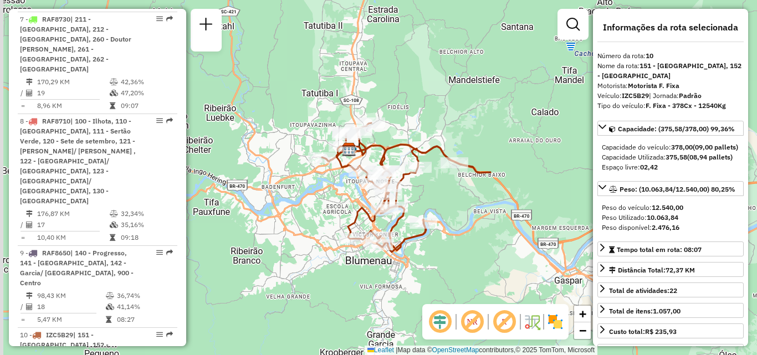
drag, startPoint x: 438, startPoint y: 197, endPoint x: 456, endPoint y: 194, distance: 19.0
click at [456, 194] on div "Janela de atendimento Grade de atendimento Capacidade Transportadoras Veículos …" at bounding box center [378, 177] width 757 height 355
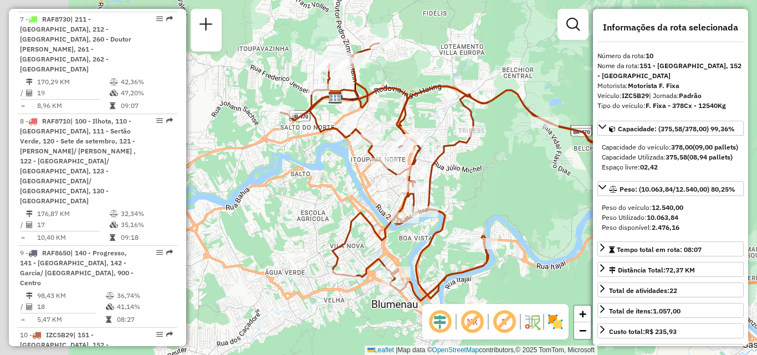
click at [514, 188] on div "Janela de atendimento Grade de atendimento Capacidade Transportadoras Veículos …" at bounding box center [378, 177] width 757 height 355
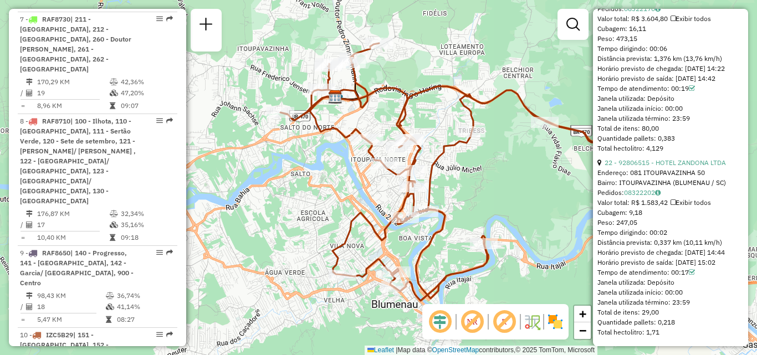
scroll to position [4500, 0]
click at [533, 200] on div "Janela de atendimento Grade de atendimento Capacidade Transportadoras Veículos …" at bounding box center [378, 177] width 757 height 355
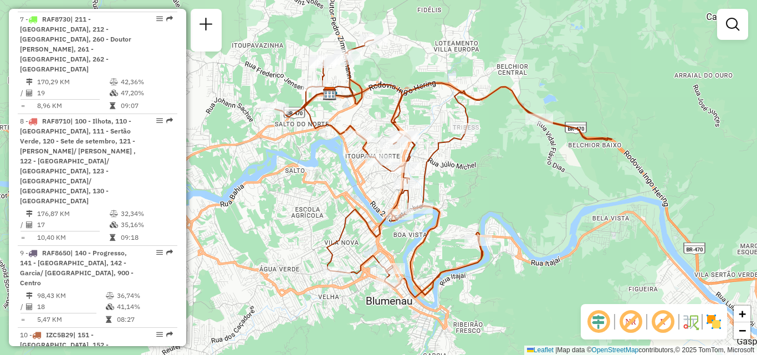
drag, startPoint x: 302, startPoint y: 190, endPoint x: 294, endPoint y: 185, distance: 9.7
click at [294, 185] on div "Janela de atendimento Grade de atendimento Capacidade Transportadoras Veículos …" at bounding box center [378, 177] width 757 height 355
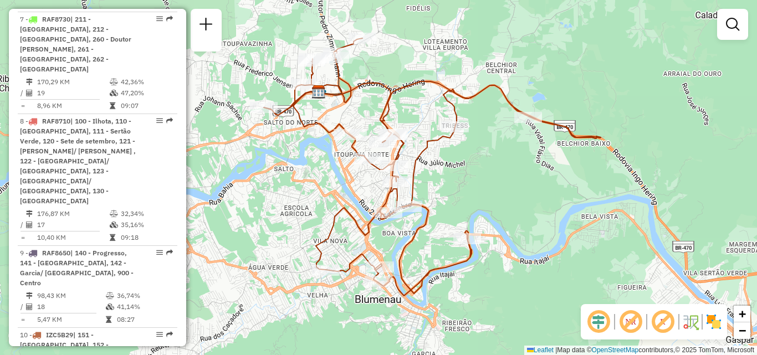
drag, startPoint x: 285, startPoint y: 176, endPoint x: 271, endPoint y: 177, distance: 13.3
click at [271, 177] on div "Janela de atendimento Grade de atendimento Capacidade Transportadoras Veículos …" at bounding box center [378, 177] width 757 height 355
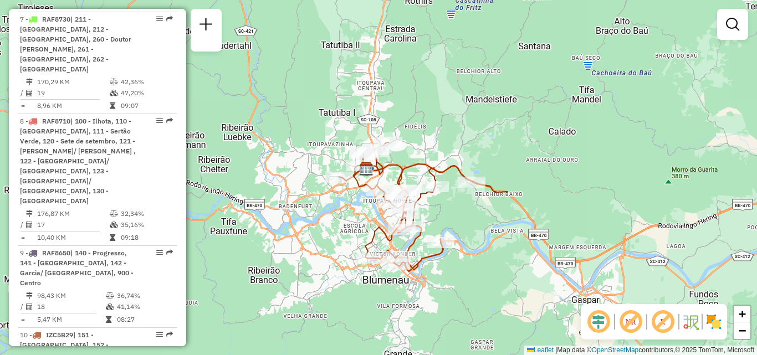
drag, startPoint x: 360, startPoint y: 207, endPoint x: 299, endPoint y: 206, distance: 60.4
click at [299, 206] on div "Janela de atendimento Grade de atendimento Capacidade Transportadoras Veículos …" at bounding box center [378, 177] width 757 height 355
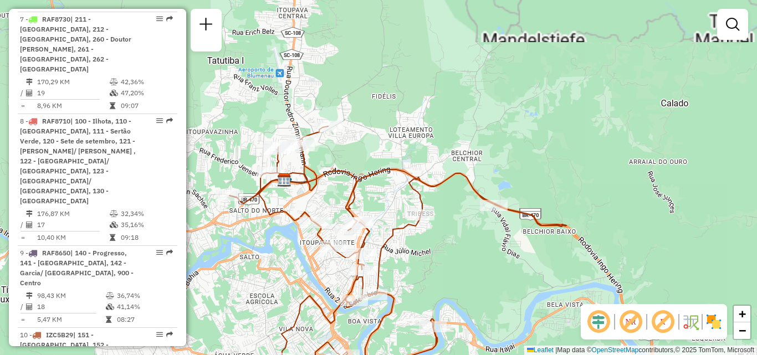
drag, startPoint x: 512, startPoint y: 269, endPoint x: 525, endPoint y: 249, distance: 23.4
click at [524, 250] on div "Janela de atendimento Grade de atendimento Capacidade Transportadoras Veículos …" at bounding box center [378, 177] width 757 height 355
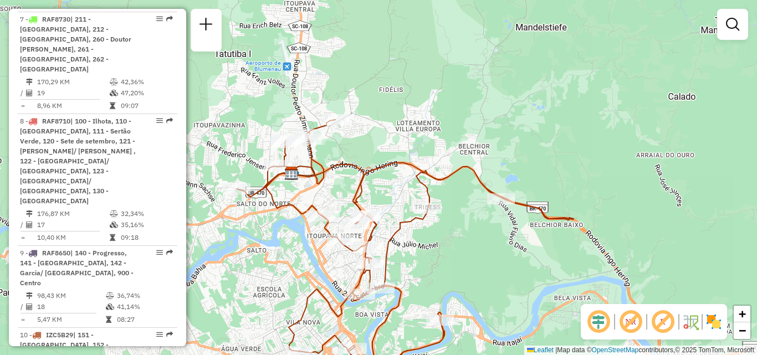
scroll to position [1108, 0]
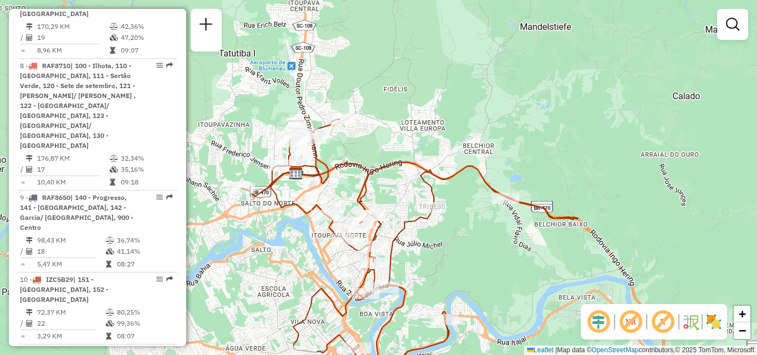
drag, startPoint x: 347, startPoint y: 173, endPoint x: 376, endPoint y: 170, distance: 29.0
click at [376, 170] on div "Janela de atendimento Grade de atendimento Capacidade Transportadoras Veículos …" at bounding box center [378, 177] width 757 height 355
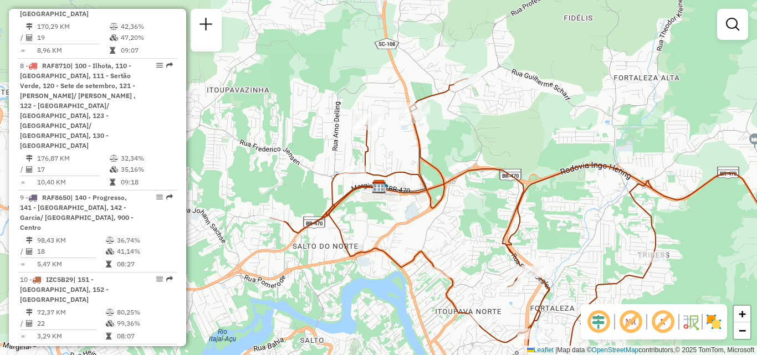
drag, startPoint x: 469, startPoint y: 184, endPoint x: 497, endPoint y: 184, distance: 28.3
click at [499, 184] on div "Janela de atendimento Grade de atendimento Capacidade Transportadoras Veículos …" at bounding box center [378, 177] width 757 height 355
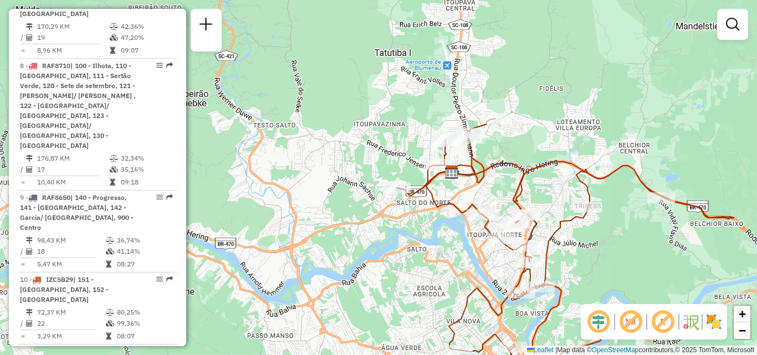
drag, startPoint x: 487, startPoint y: 195, endPoint x: 492, endPoint y: 184, distance: 11.9
click at [492, 184] on div "Janela de atendimento Grade de atendimento Capacidade Transportadoras Veículos …" at bounding box center [378, 177] width 757 height 355
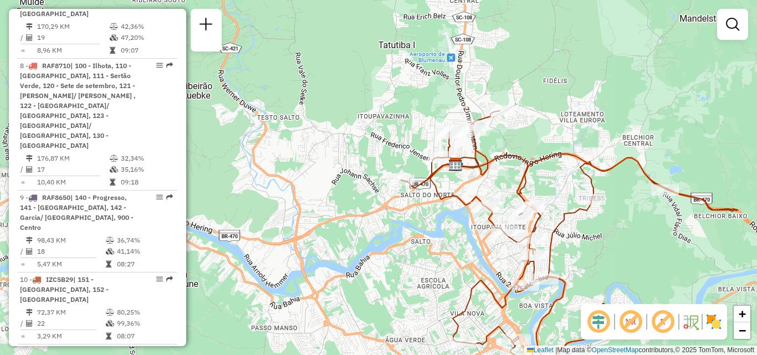
drag, startPoint x: 632, startPoint y: 214, endPoint x: 626, endPoint y: 188, distance: 26.2
click at [628, 189] on div "Janela de atendimento Grade de atendimento Capacidade Transportadoras Veículos …" at bounding box center [378, 177] width 757 height 355
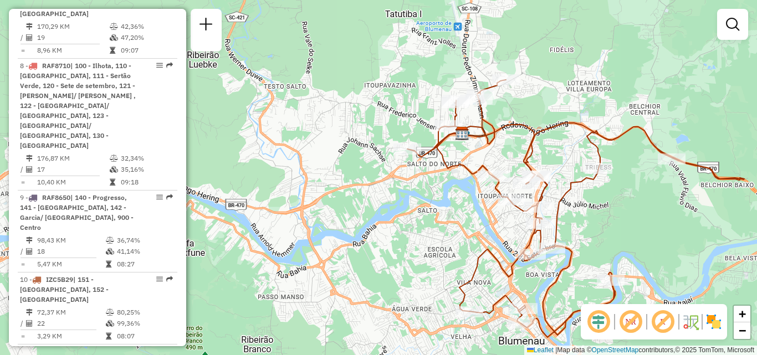
drag, startPoint x: 592, startPoint y: 208, endPoint x: 607, endPoint y: 198, distance: 18.0
click at [598, 203] on div "Janela de atendimento Grade de atendimento Capacidade Transportadoras Veículos …" at bounding box center [378, 177] width 757 height 355
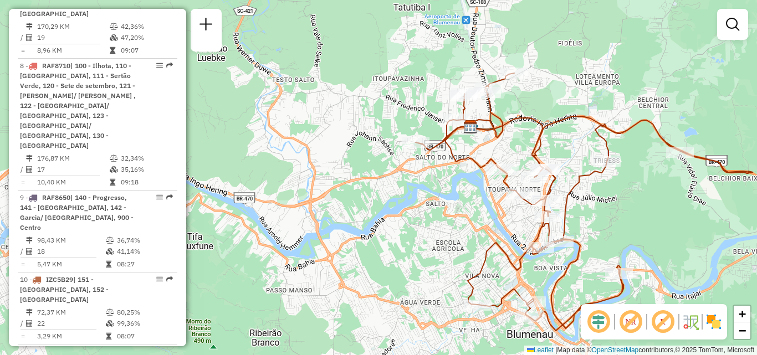
drag, startPoint x: 448, startPoint y: 200, endPoint x: 463, endPoint y: 196, distance: 15.6
click at [463, 196] on div "Janela de atendimento Grade de atendimento Capacidade Transportadoras Veículos …" at bounding box center [378, 177] width 757 height 355
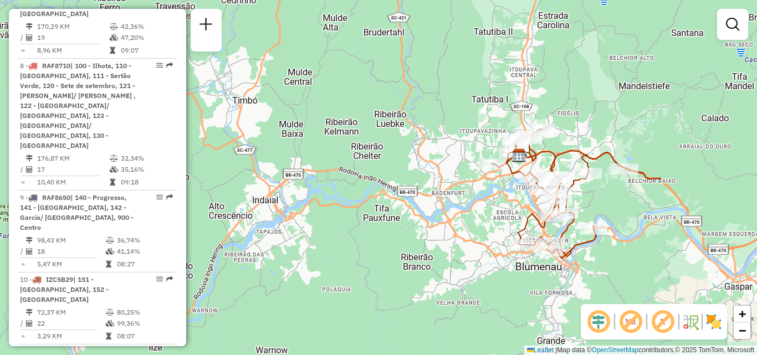
drag, startPoint x: 485, startPoint y: 211, endPoint x: 450, endPoint y: 203, distance: 35.3
click at [458, 203] on div "Janela de atendimento Grade de atendimento Capacidade Transportadoras Veículos …" at bounding box center [378, 177] width 757 height 355
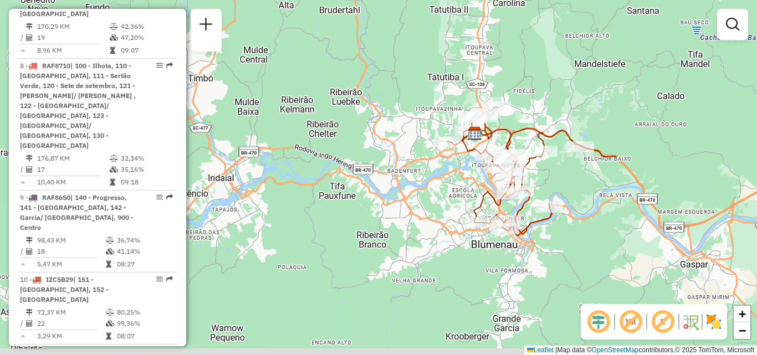
drag, startPoint x: 446, startPoint y: 202, endPoint x: 401, endPoint y: 171, distance: 55.0
click at [401, 171] on div "Janela de atendimento Grade de atendimento Capacidade Transportadoras Veículos …" at bounding box center [378, 177] width 757 height 355
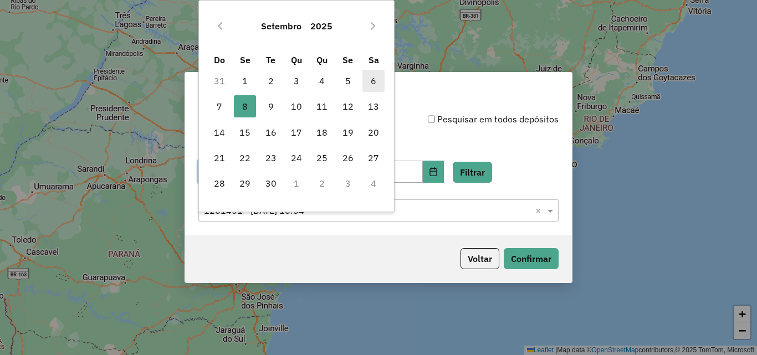
click at [368, 80] on span "6" at bounding box center [373, 81] width 22 height 22
type input "**********"
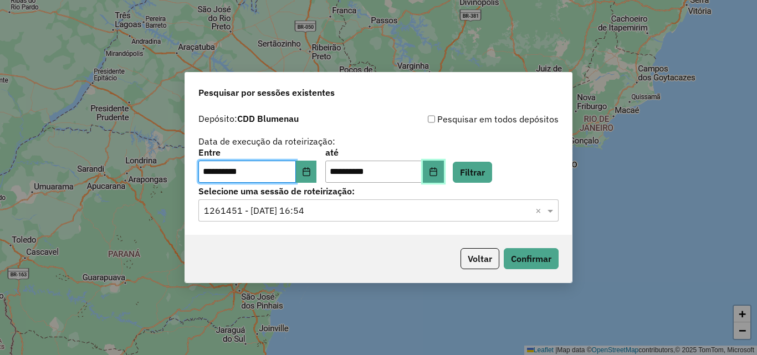
click at [444, 175] on button "Choose Date" at bounding box center [433, 172] width 21 height 22
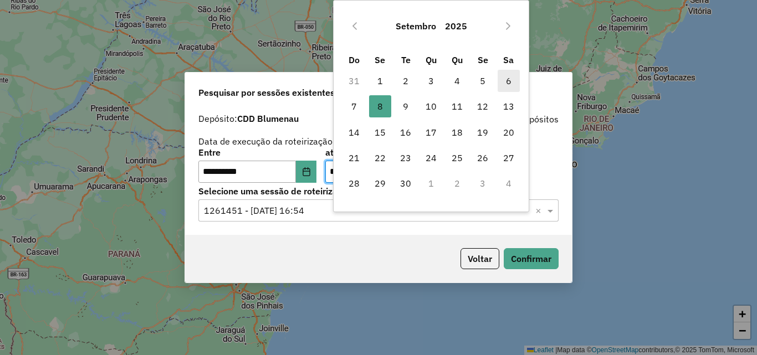
click at [507, 83] on span "6" at bounding box center [508, 81] width 22 height 22
type input "**********"
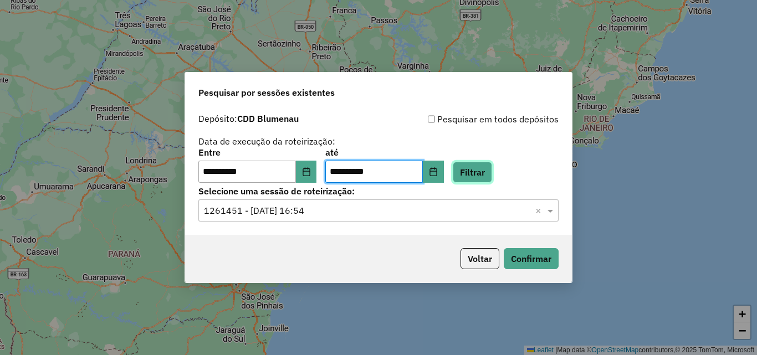
click at [485, 170] on button "Filtrar" at bounding box center [472, 172] width 39 height 21
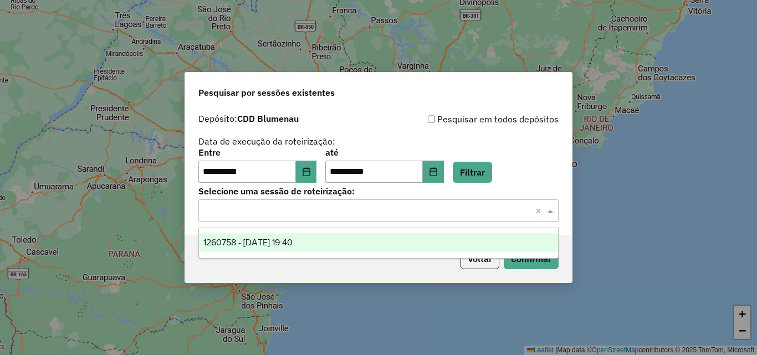
click at [251, 207] on input "text" at bounding box center [367, 210] width 327 height 13
click at [243, 240] on span "1260758 - 06/09/2025 19:40" at bounding box center [247, 242] width 89 height 9
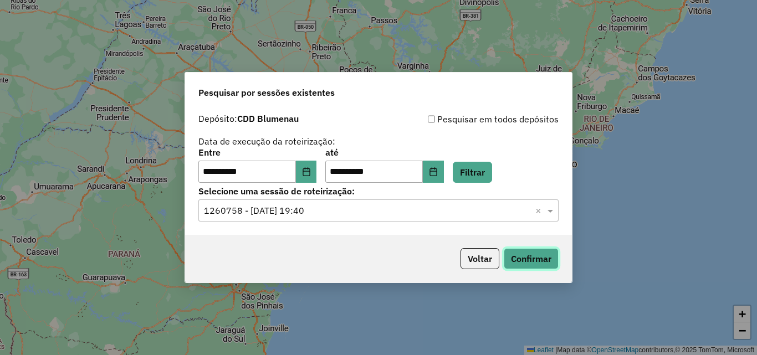
click at [522, 252] on button "Confirmar" at bounding box center [531, 258] width 55 height 21
